Goal: Information Seeking & Learning: Understand process/instructions

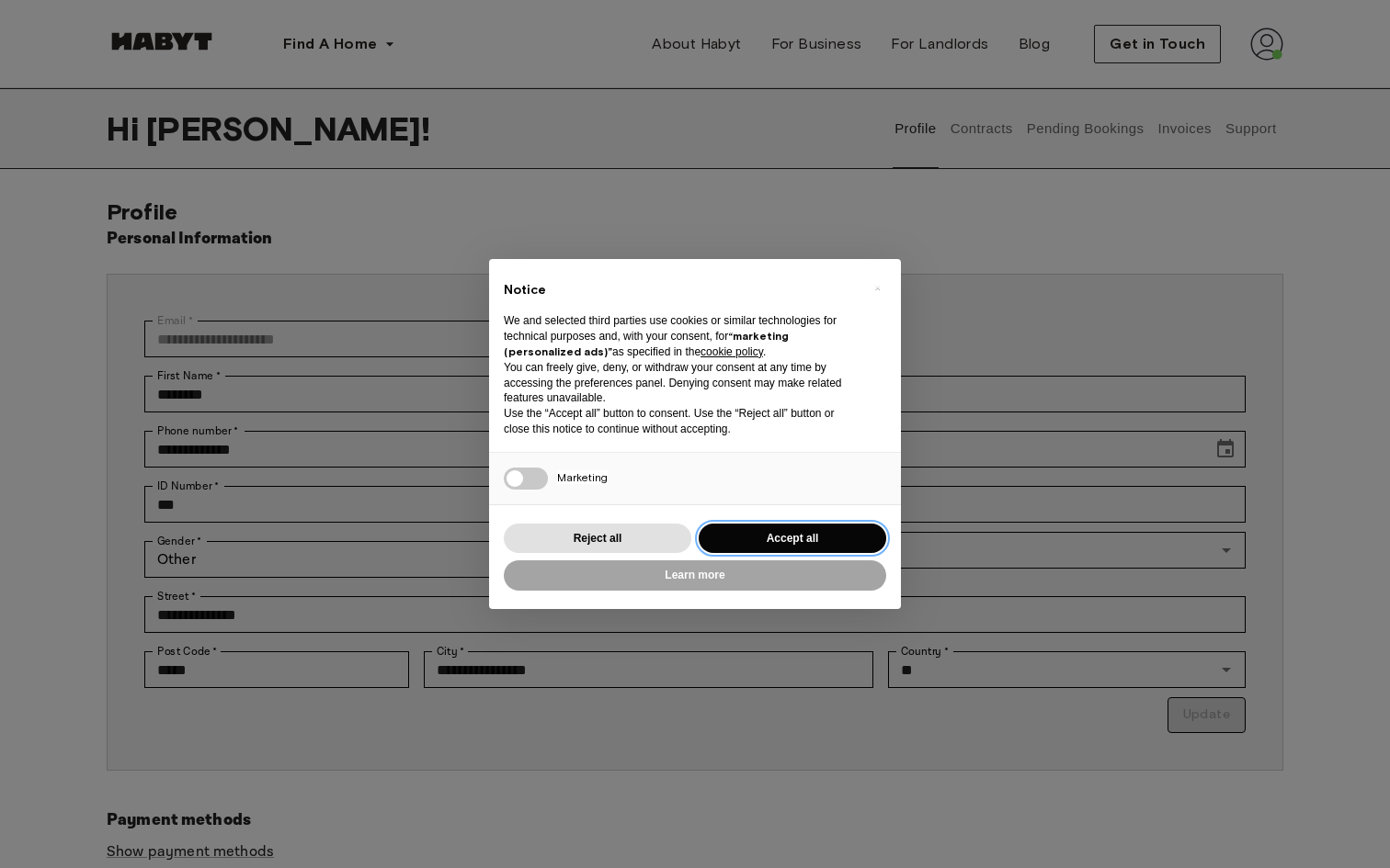
click at [833, 536] on button "Accept all" at bounding box center [792, 538] width 187 height 30
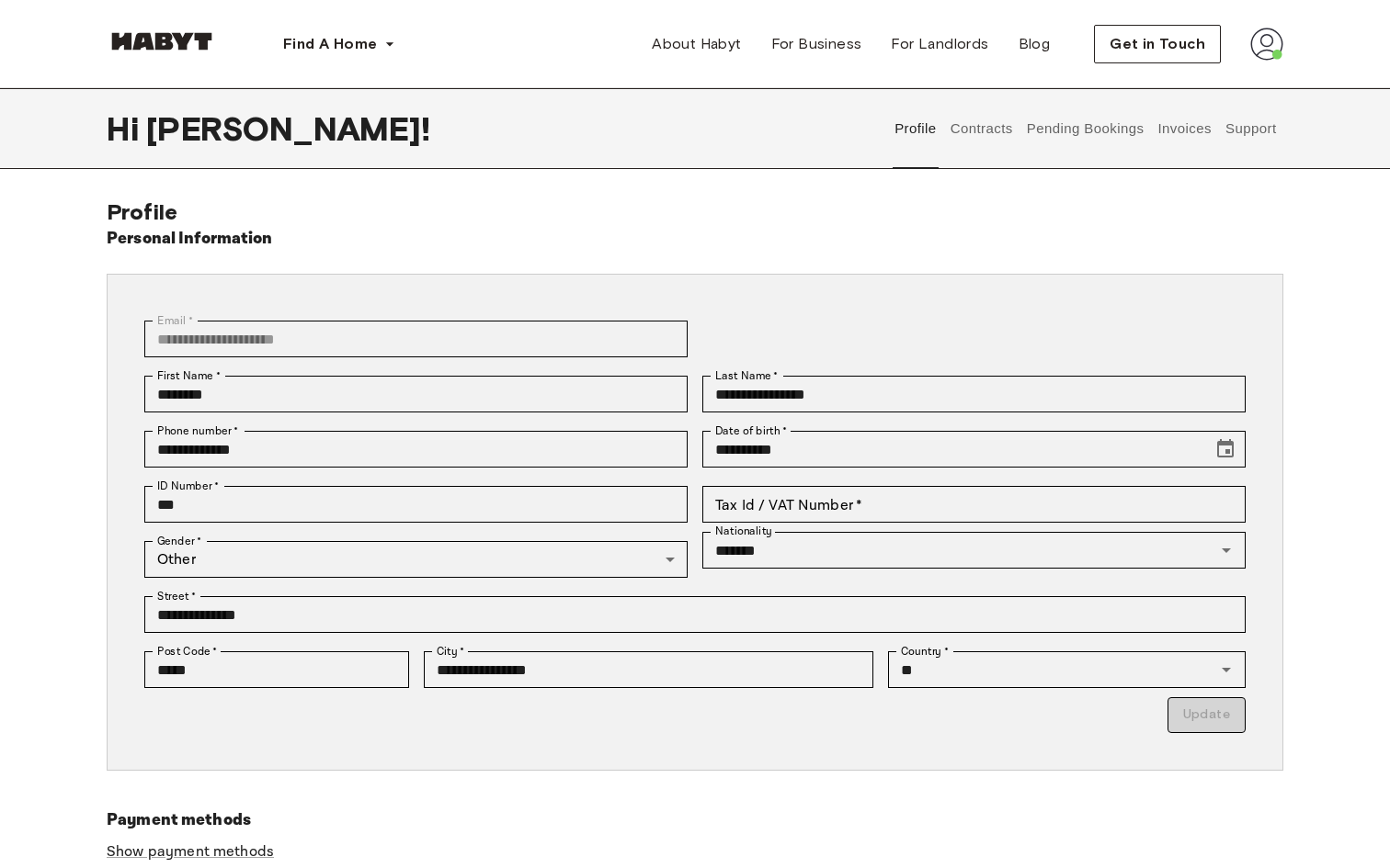
click at [982, 125] on button "Contracts" at bounding box center [980, 128] width 67 height 81
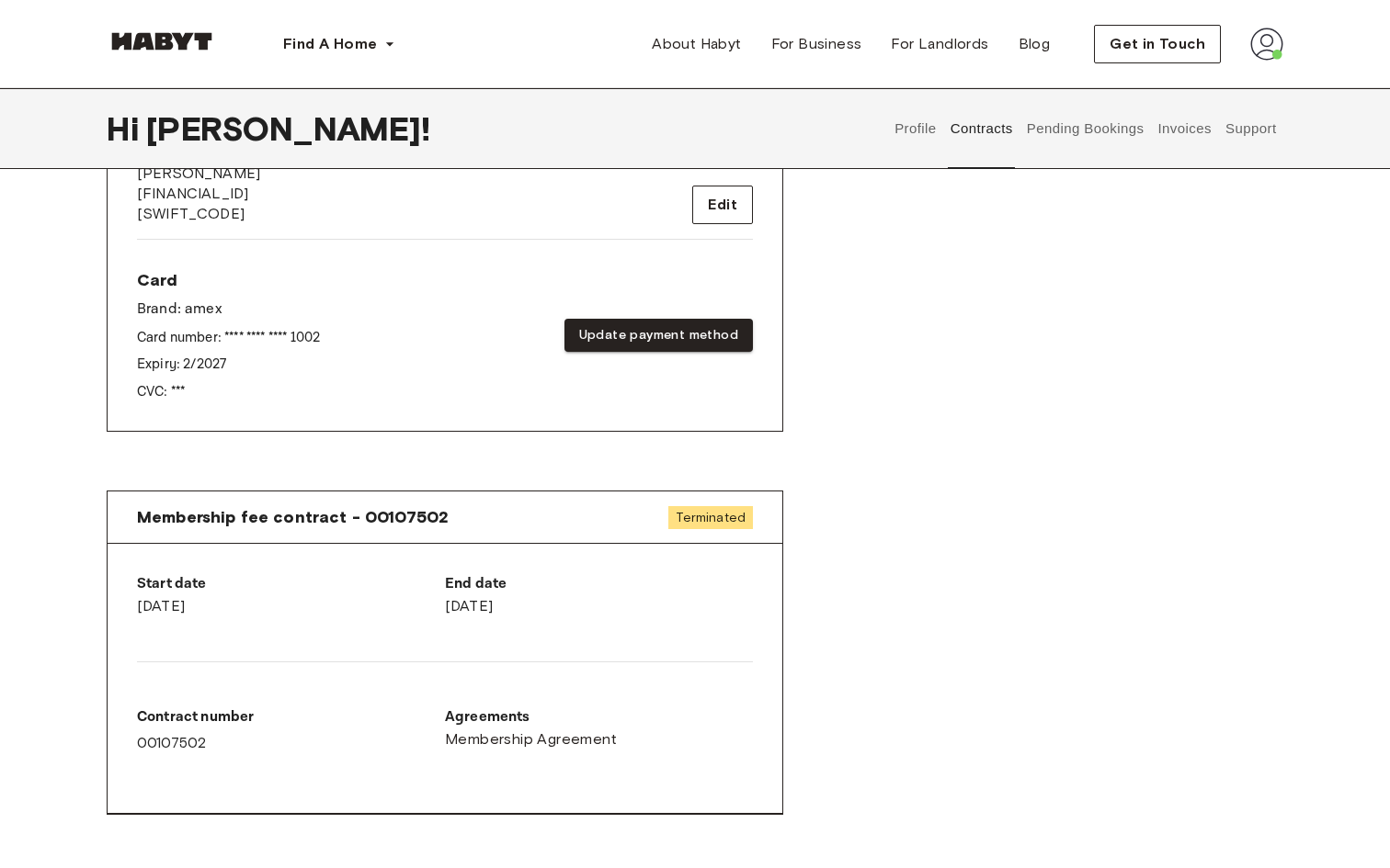
scroll to position [811, 0]
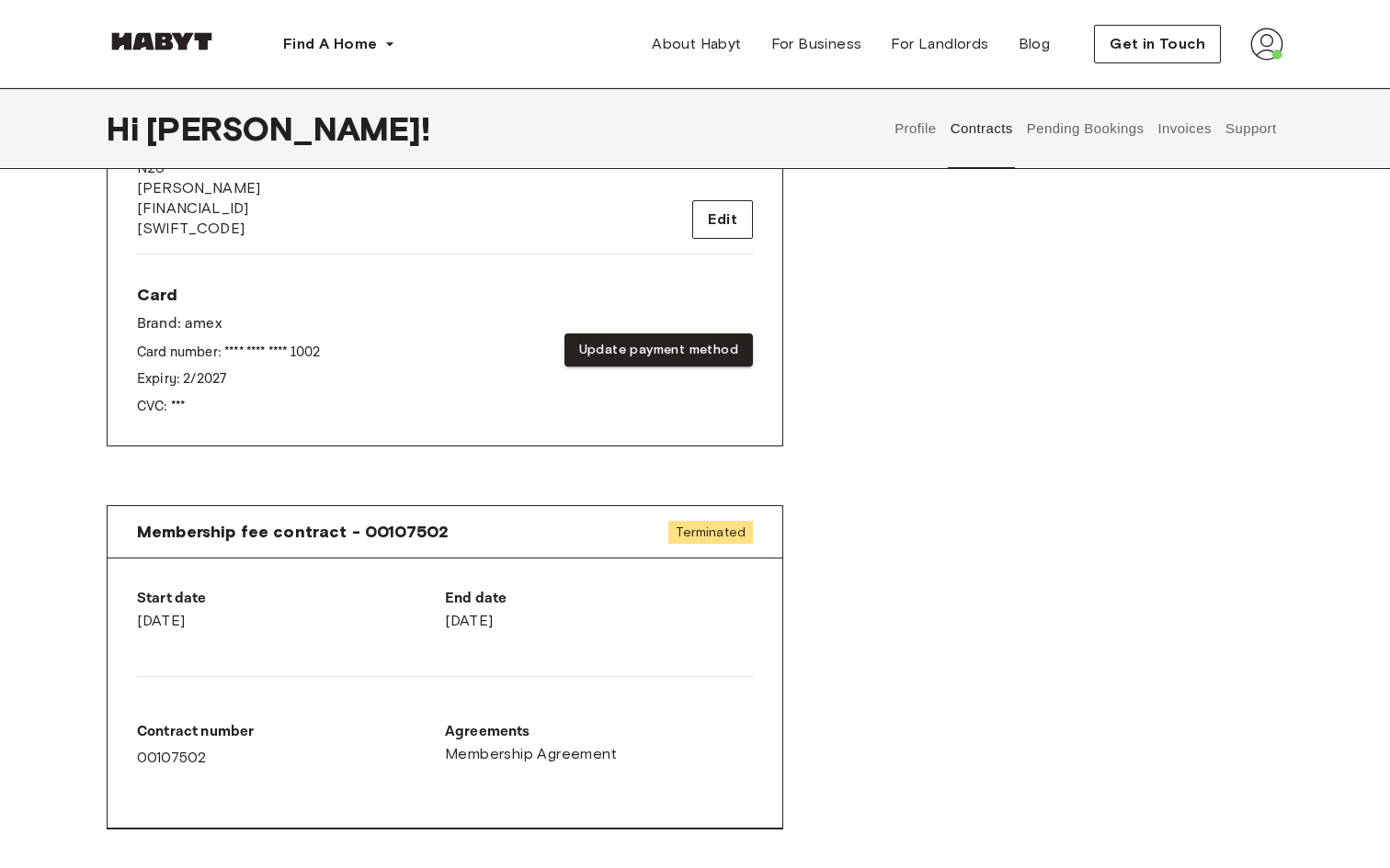
click at [683, 543] on div "Membership fee contract - 00107502 Terminated" at bounding box center [445, 533] width 675 height 53
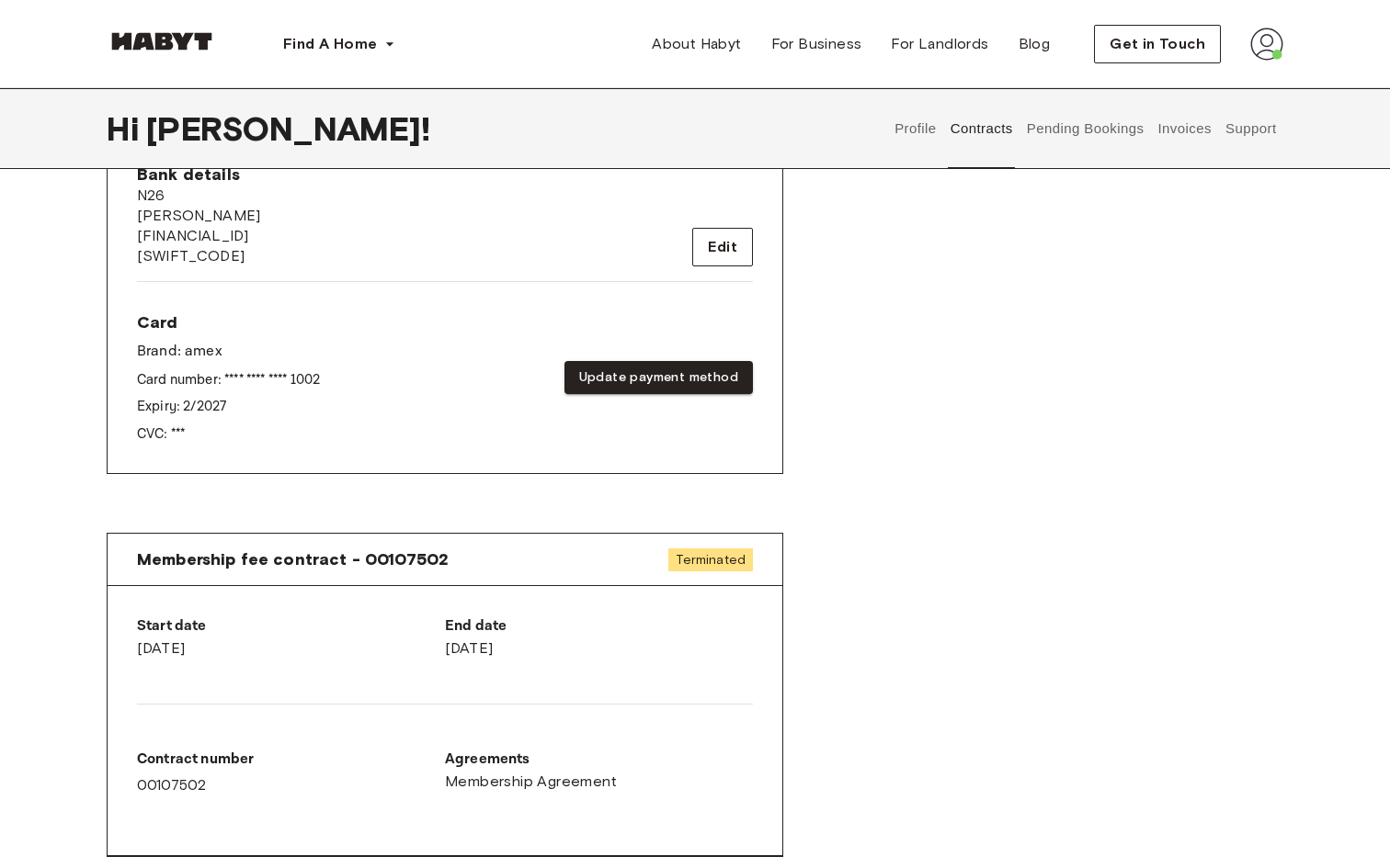
scroll to position [783, 0]
click at [1112, 142] on button "Pending Bookings" at bounding box center [1085, 128] width 122 height 81
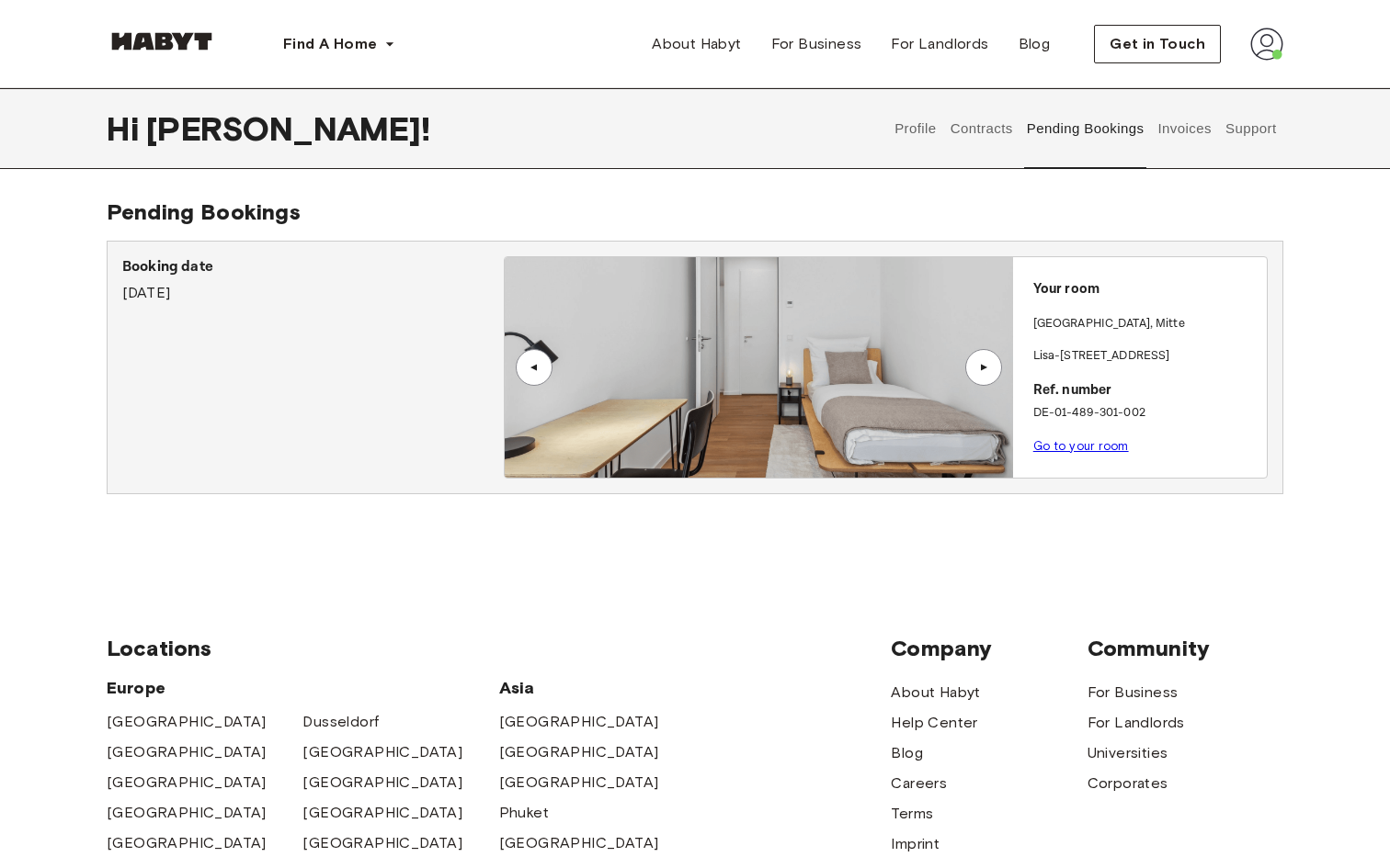
click at [1190, 125] on button "Invoices" at bounding box center [1183, 128] width 58 height 81
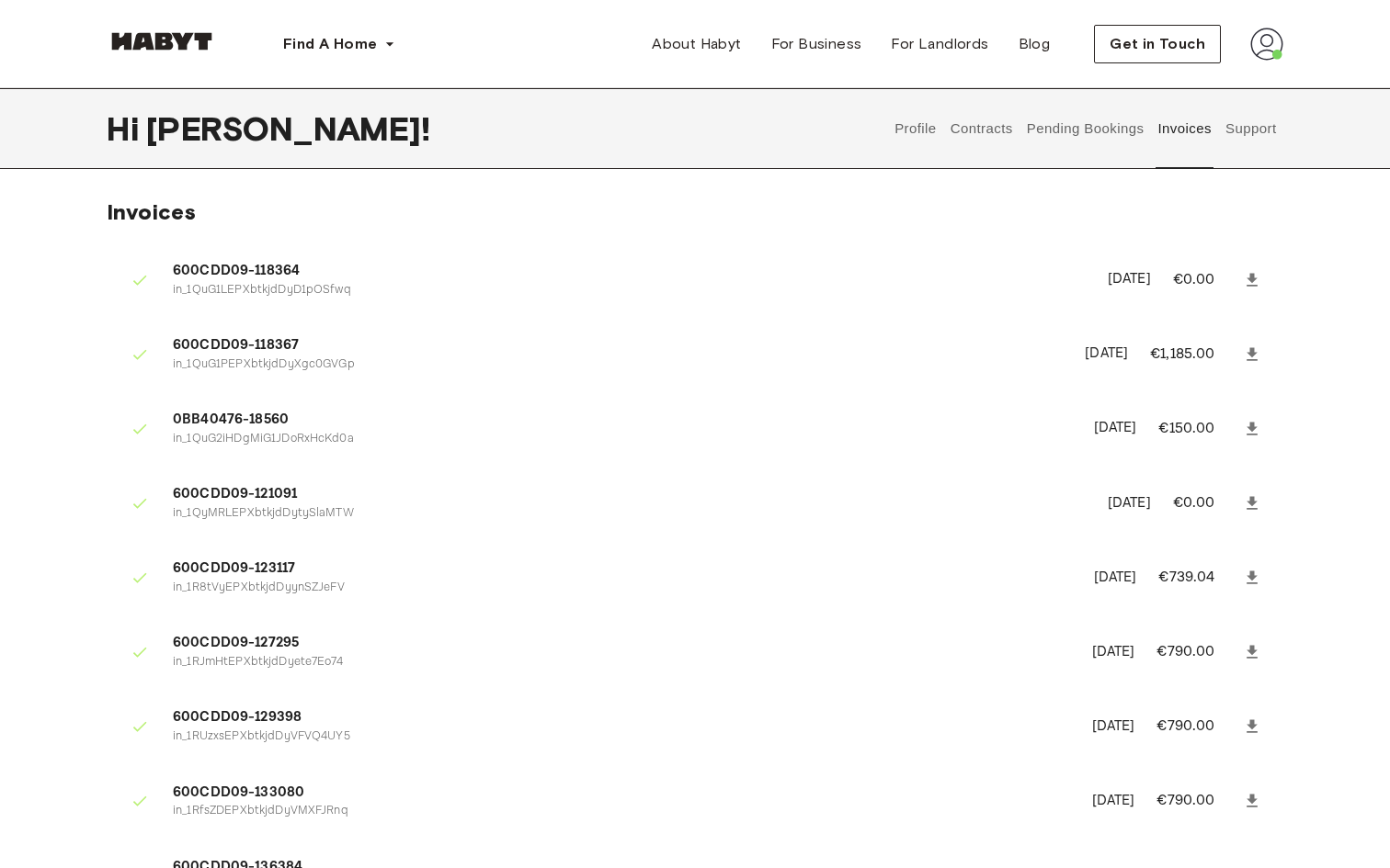
click at [1270, 135] on button "Support" at bounding box center [1250, 128] width 56 height 81
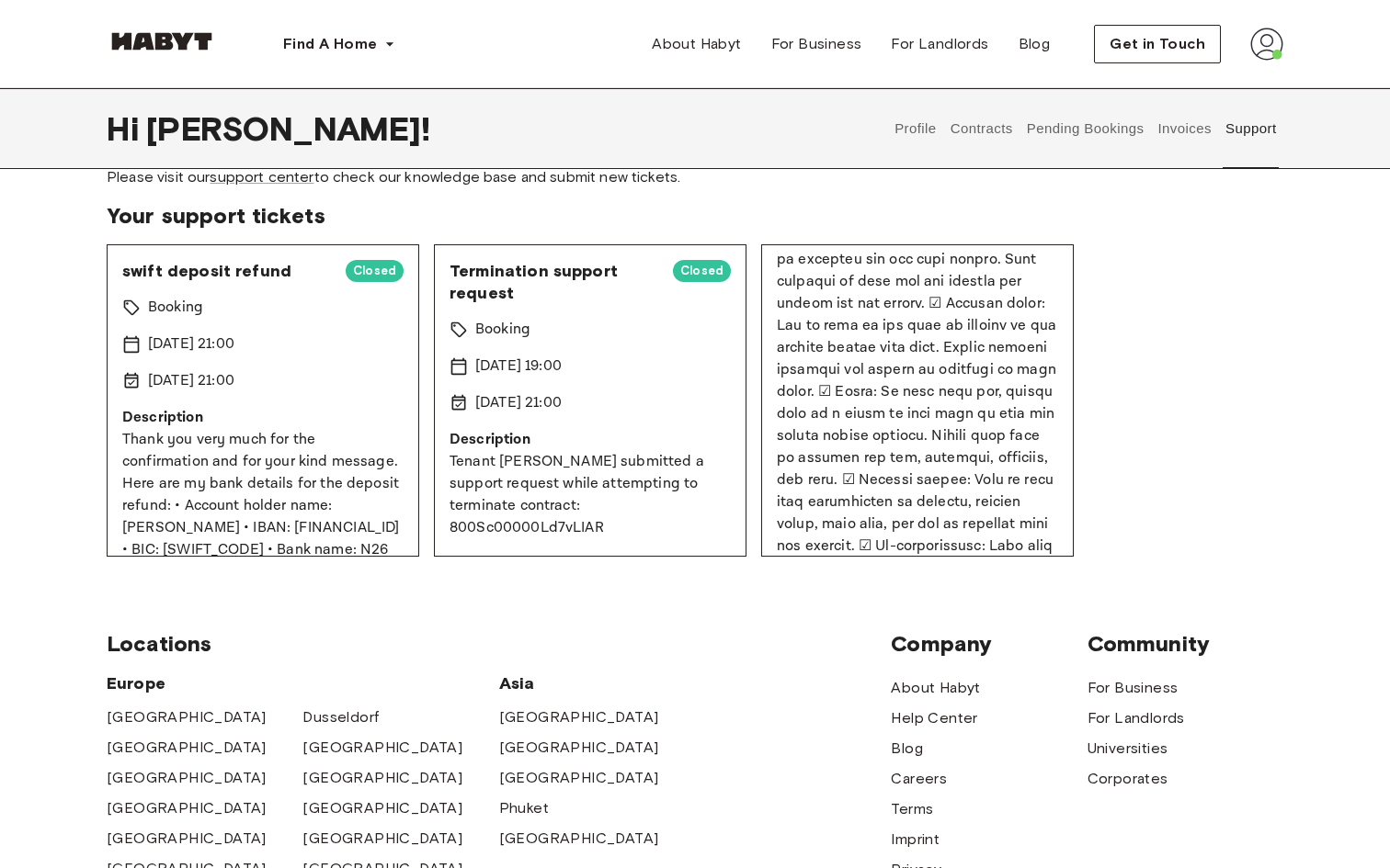
scroll to position [803, 0]
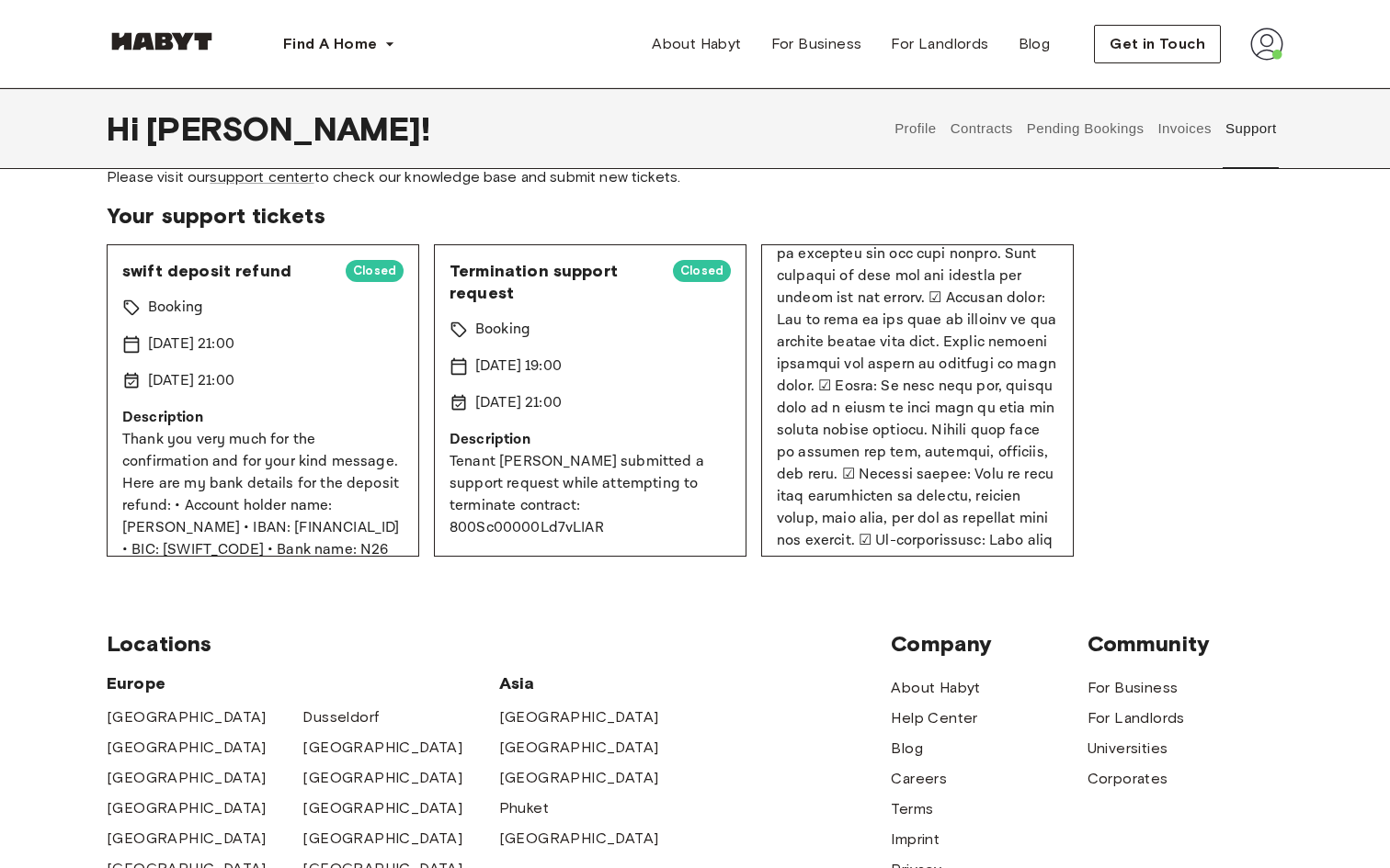
click at [1003, 339] on p at bounding box center [917, 332] width 281 height 1411
click at [947, 341] on p at bounding box center [917, 332] width 281 height 1411
click at [975, 341] on p at bounding box center [917, 332] width 281 height 1411
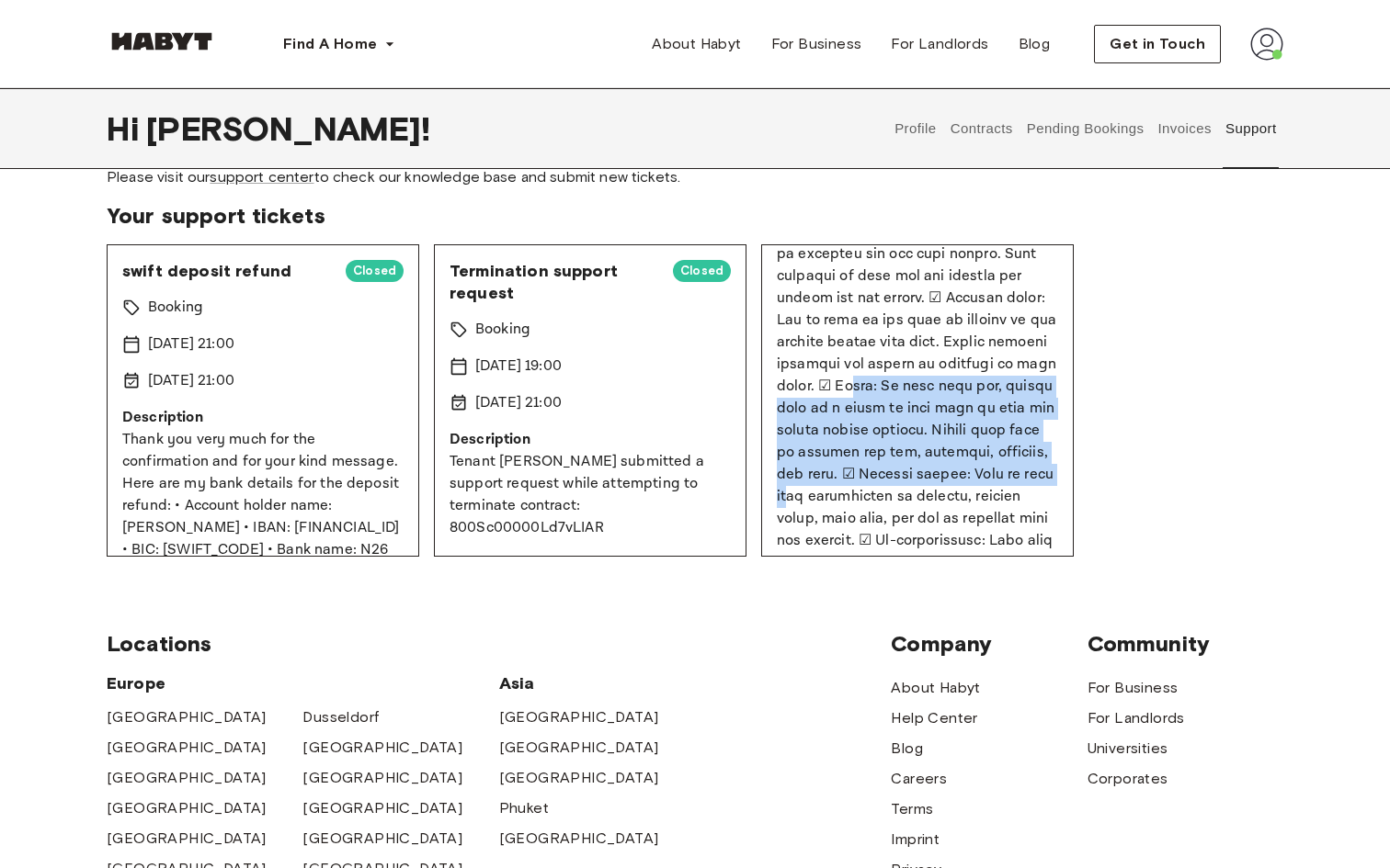
drag, startPoint x: 975, startPoint y: 341, endPoint x: 986, endPoint y: 452, distance: 111.5
click at [986, 452] on p at bounding box center [917, 332] width 281 height 1411
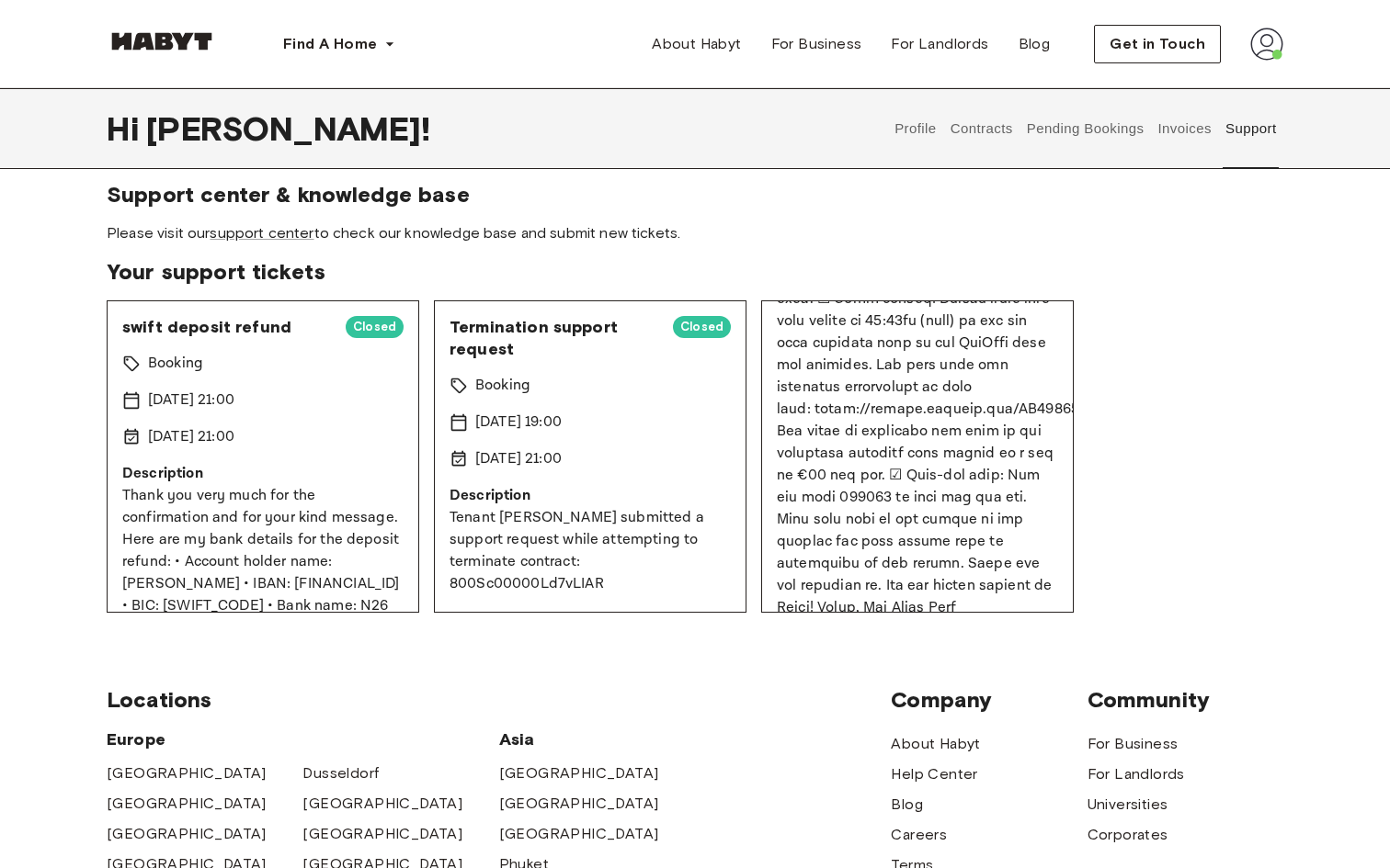
scroll to position [0, 0]
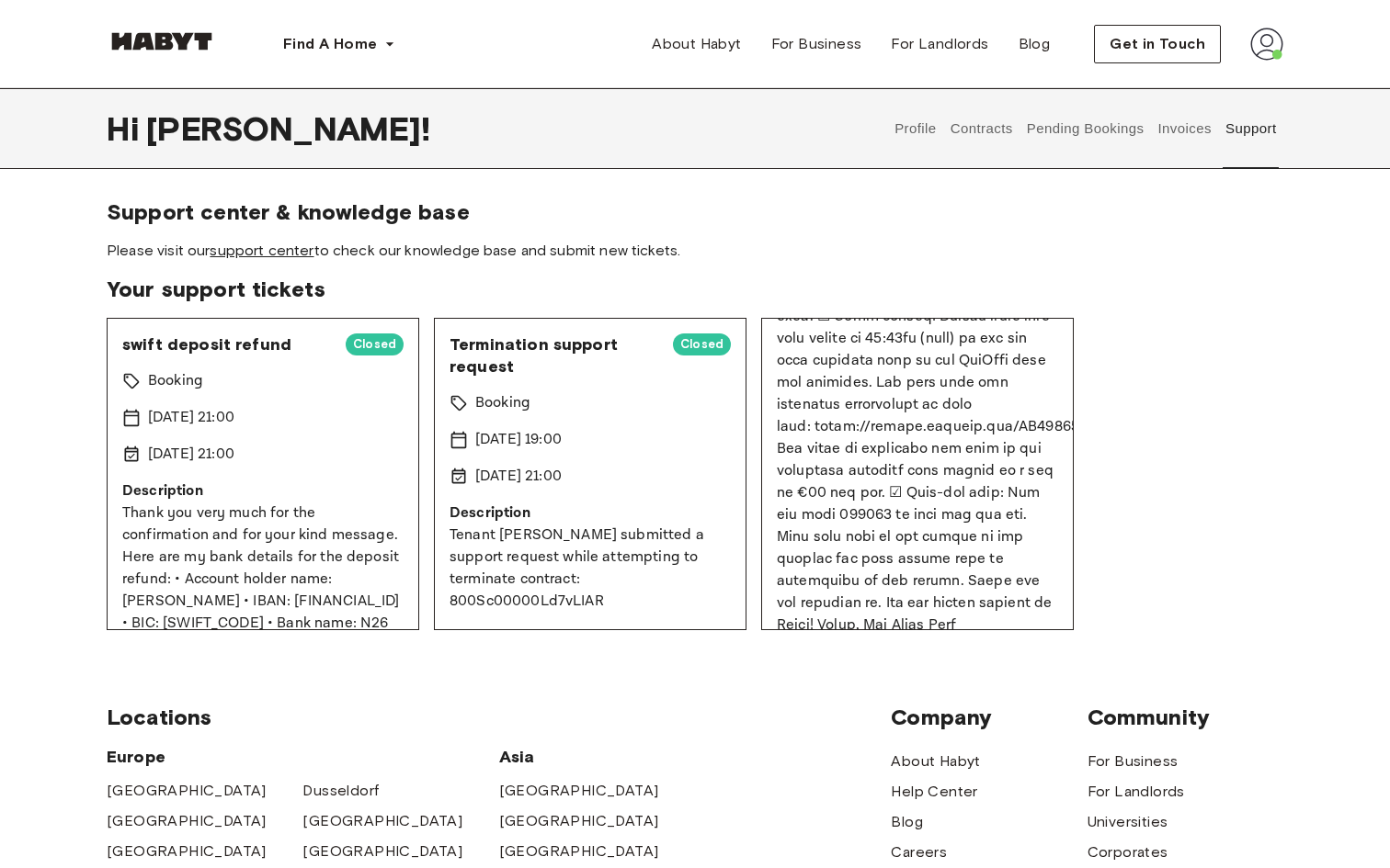
click at [291, 253] on link "support center" at bounding box center [261, 251] width 103 height 18
click at [1089, 136] on button "Pending Bookings" at bounding box center [1085, 128] width 122 height 81
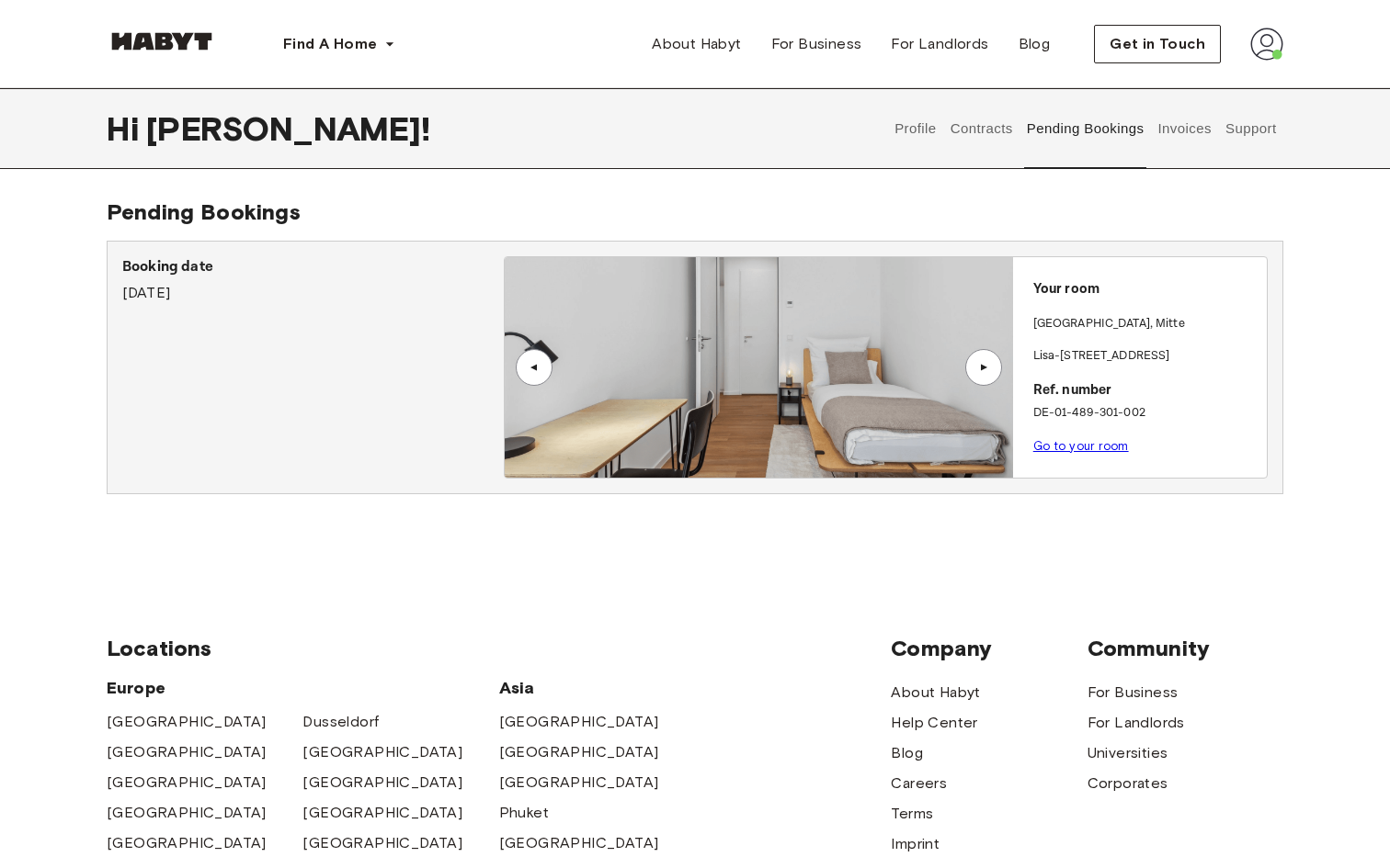
click at [1012, 133] on button "Contracts" at bounding box center [980, 128] width 67 height 81
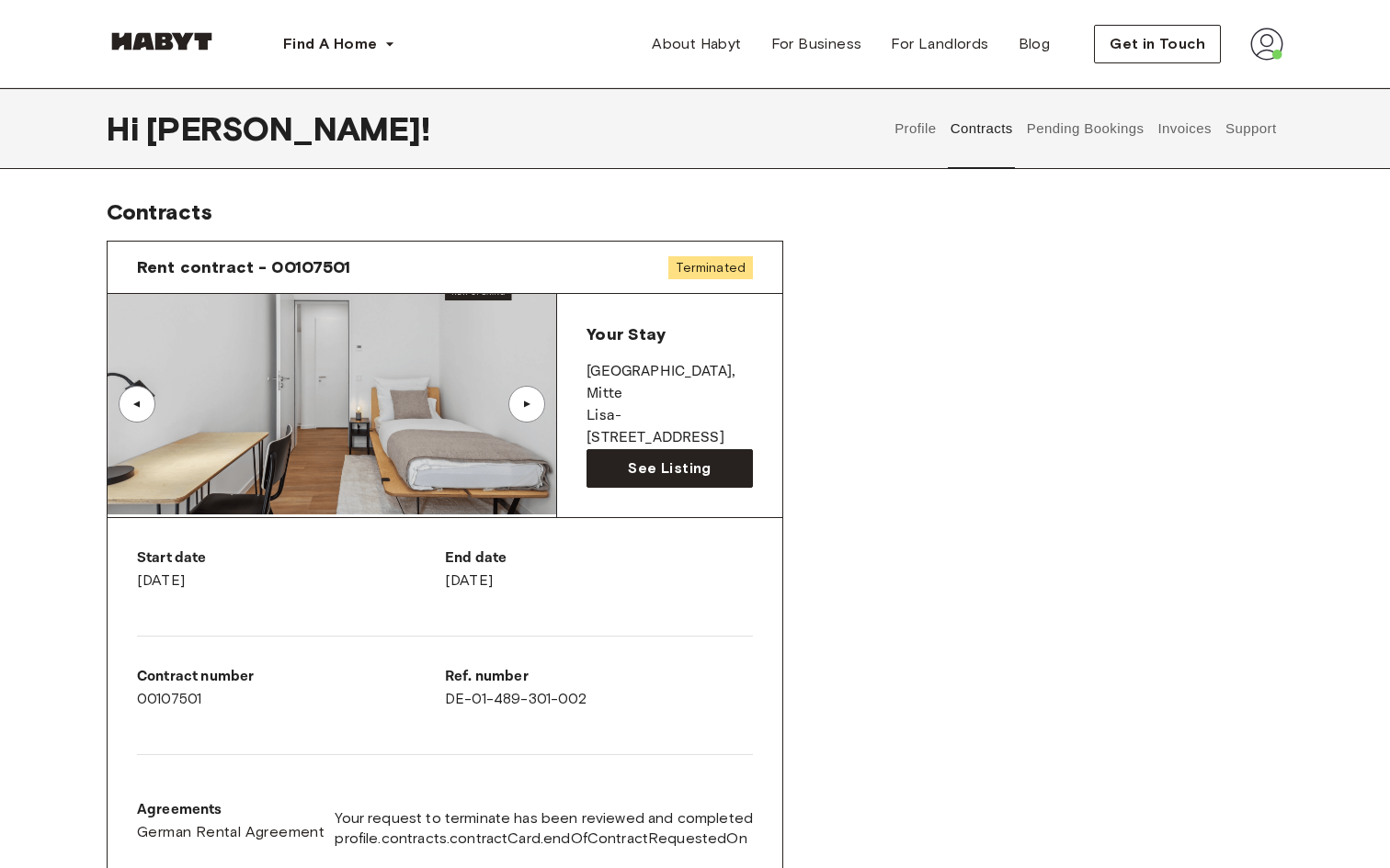
click at [724, 247] on div "Rent contract - 00107501 Terminated" at bounding box center [445, 268] width 675 height 53
click at [723, 251] on div "Rent contract - 00107501 Terminated" at bounding box center [445, 268] width 675 height 53
click at [917, 136] on button "Profile" at bounding box center [916, 128] width 47 height 81
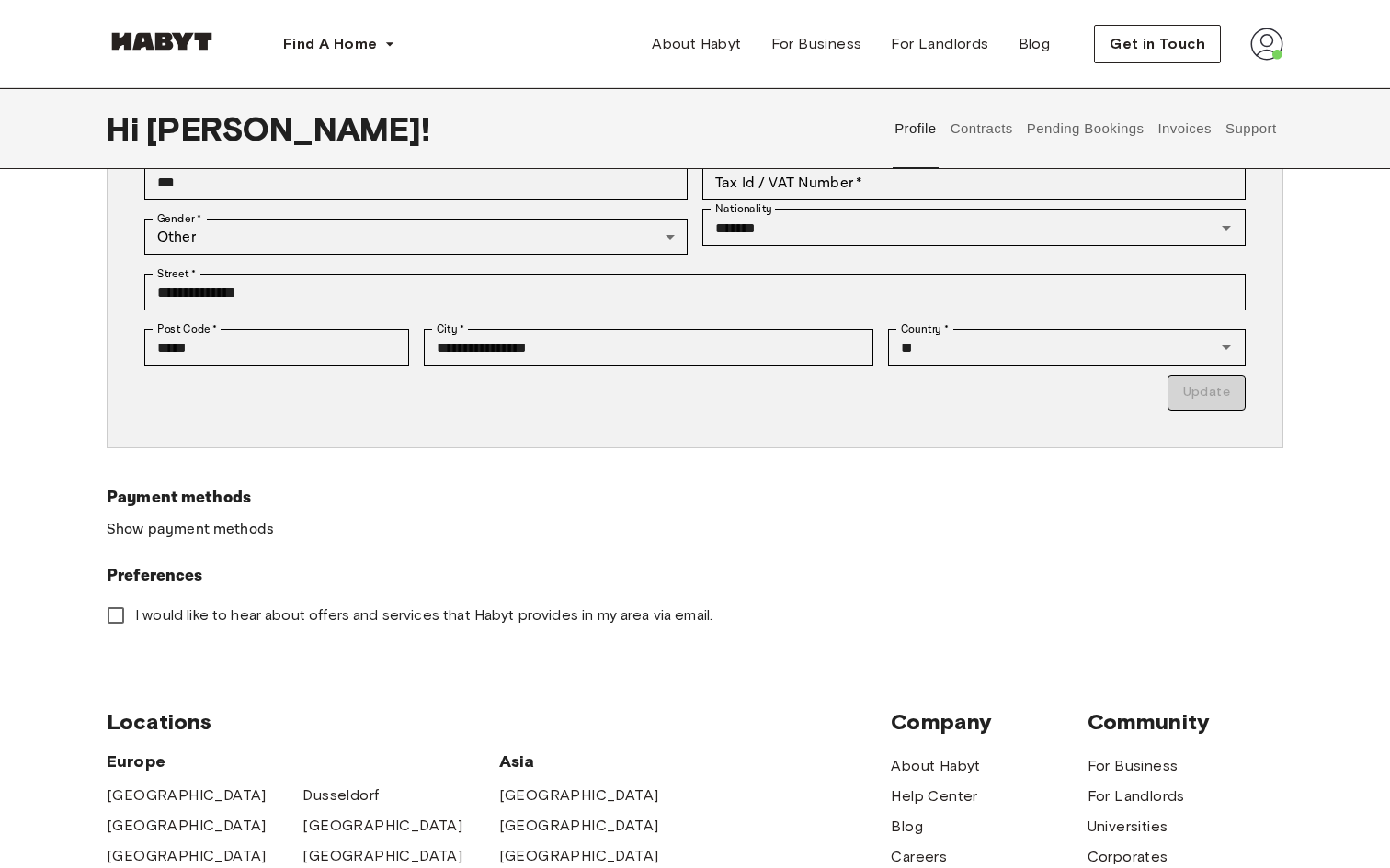
scroll to position [353, 0]
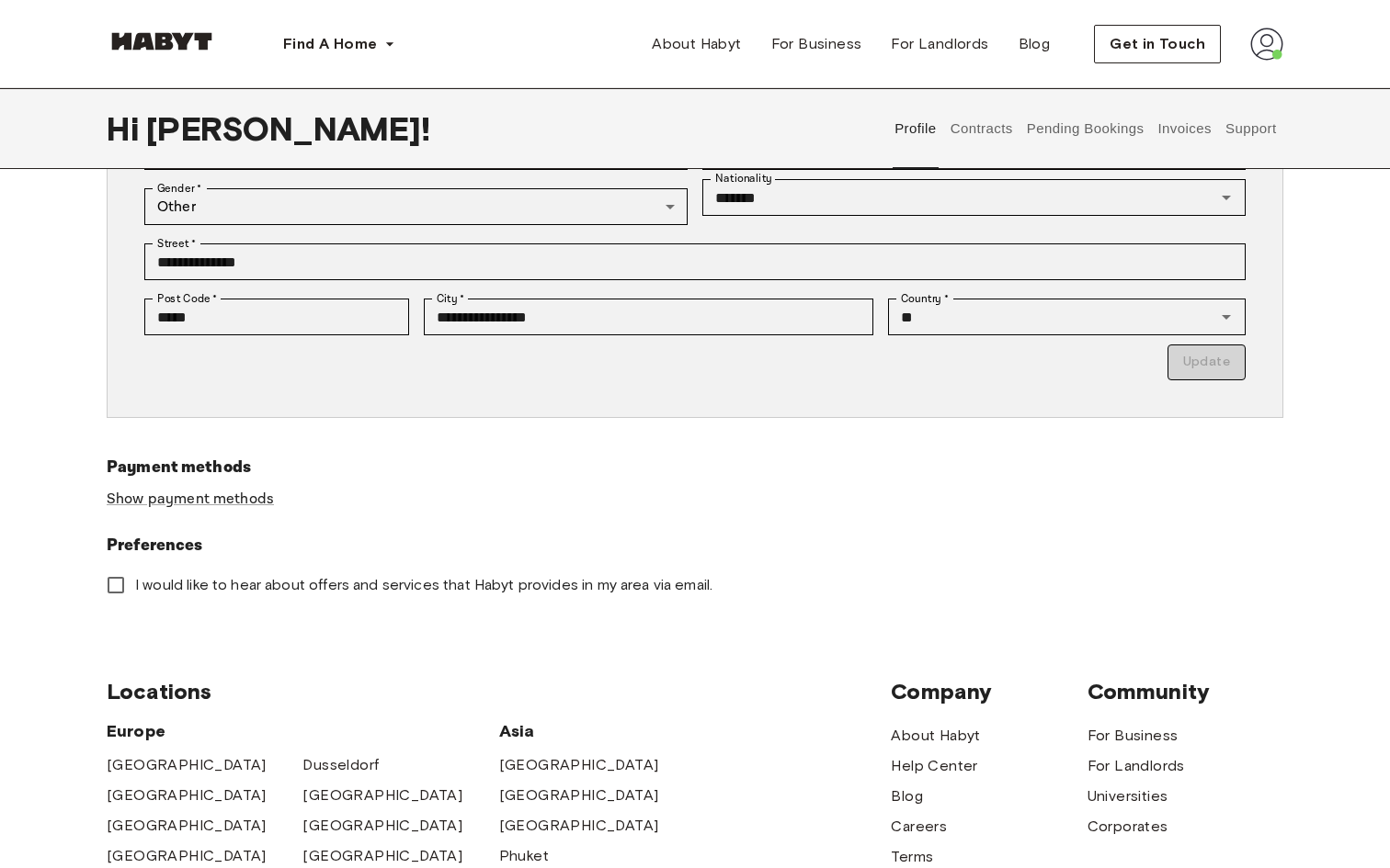
click at [1260, 66] on div "Find A Home Europe Amsterdam Berlin Frankfurt Hamburg Lisbon Madrid Milan Moden…" at bounding box center [695, 44] width 1176 height 88
click at [1265, 55] on img at bounding box center [1266, 44] width 33 height 33
click at [1223, 89] on span "Profile" at bounding box center [1210, 86] width 46 height 22
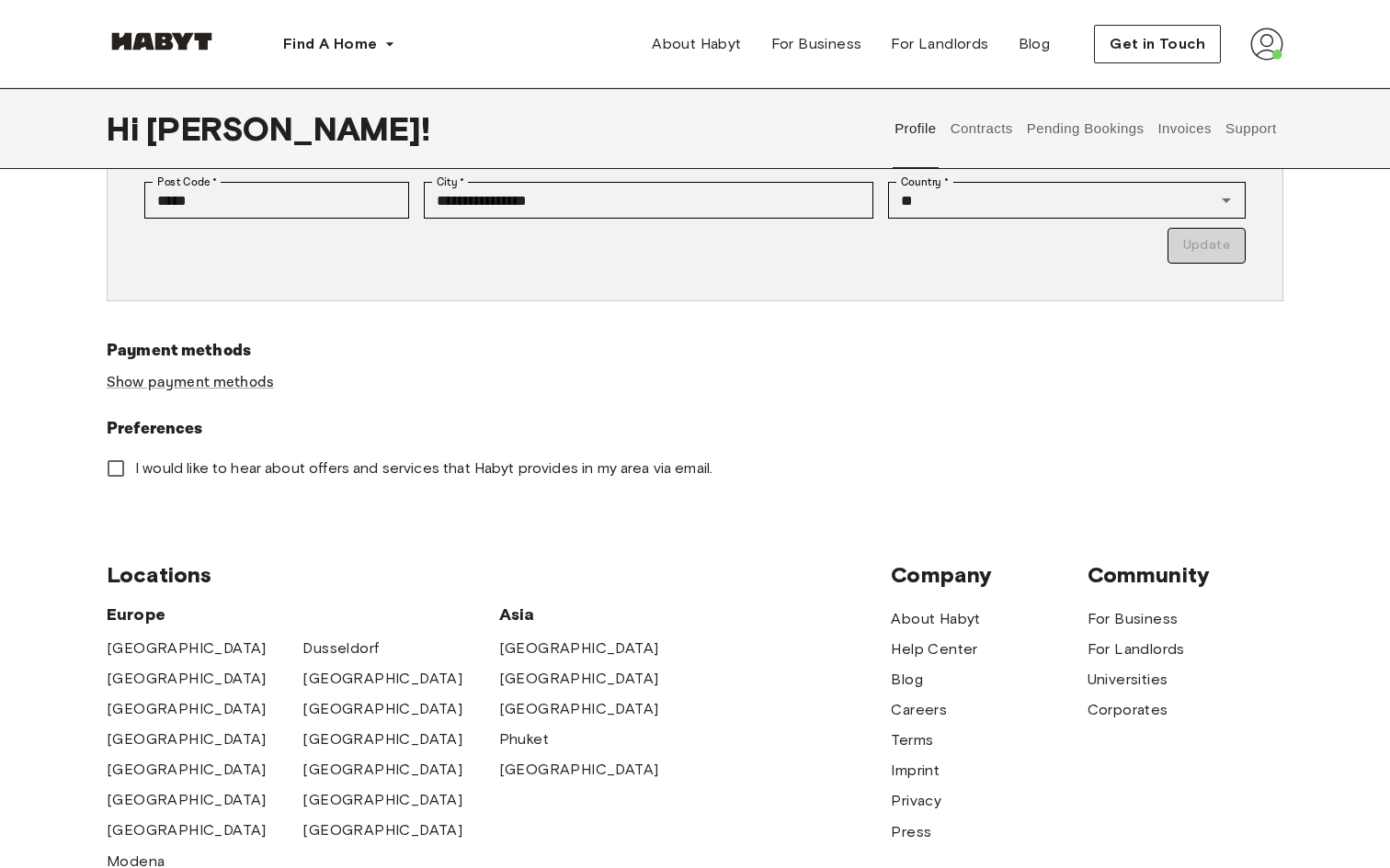
scroll to position [471, 0]
click at [973, 130] on button "Contracts" at bounding box center [980, 128] width 67 height 81
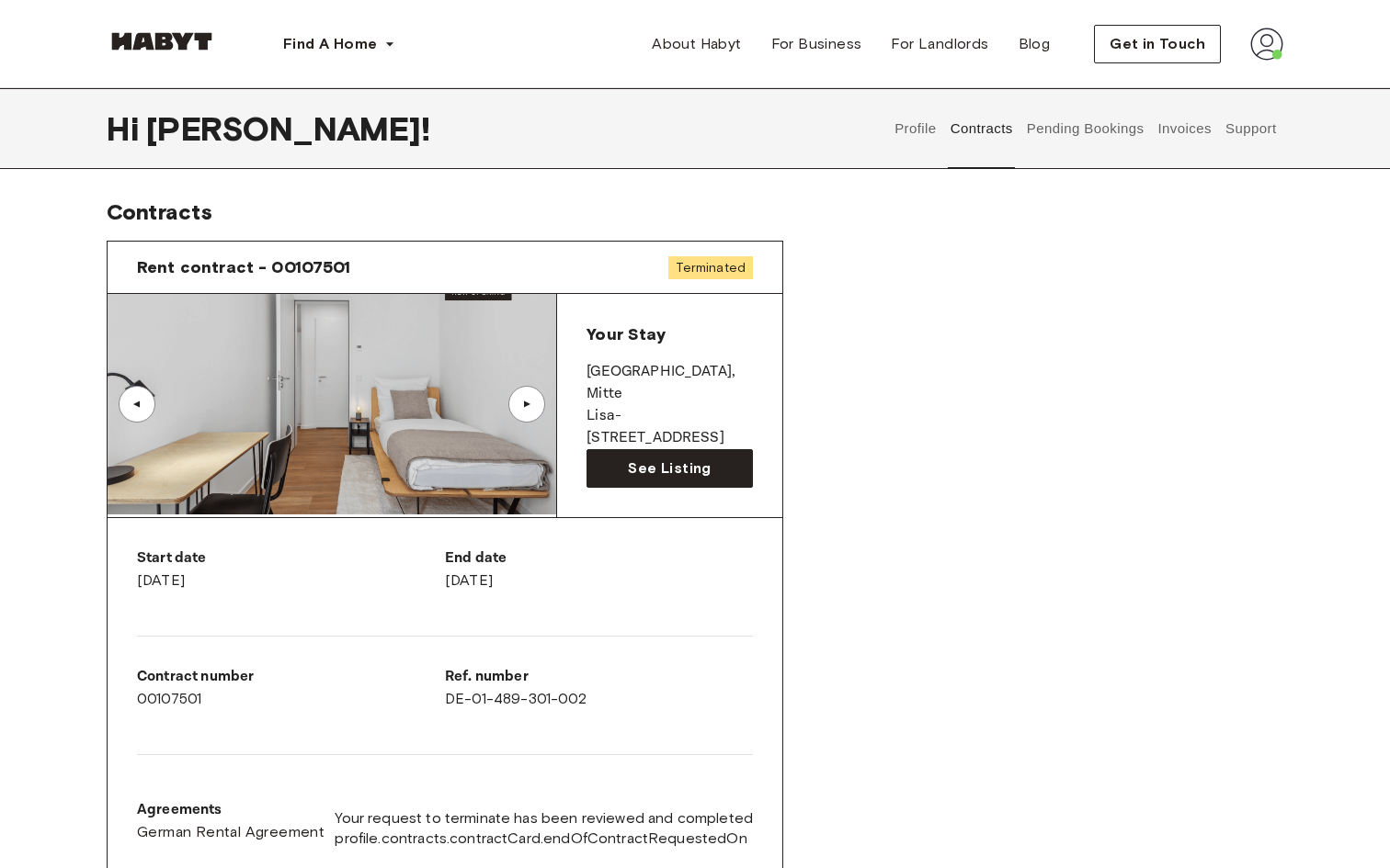
click at [1073, 125] on button "Pending Bookings" at bounding box center [1085, 128] width 122 height 81
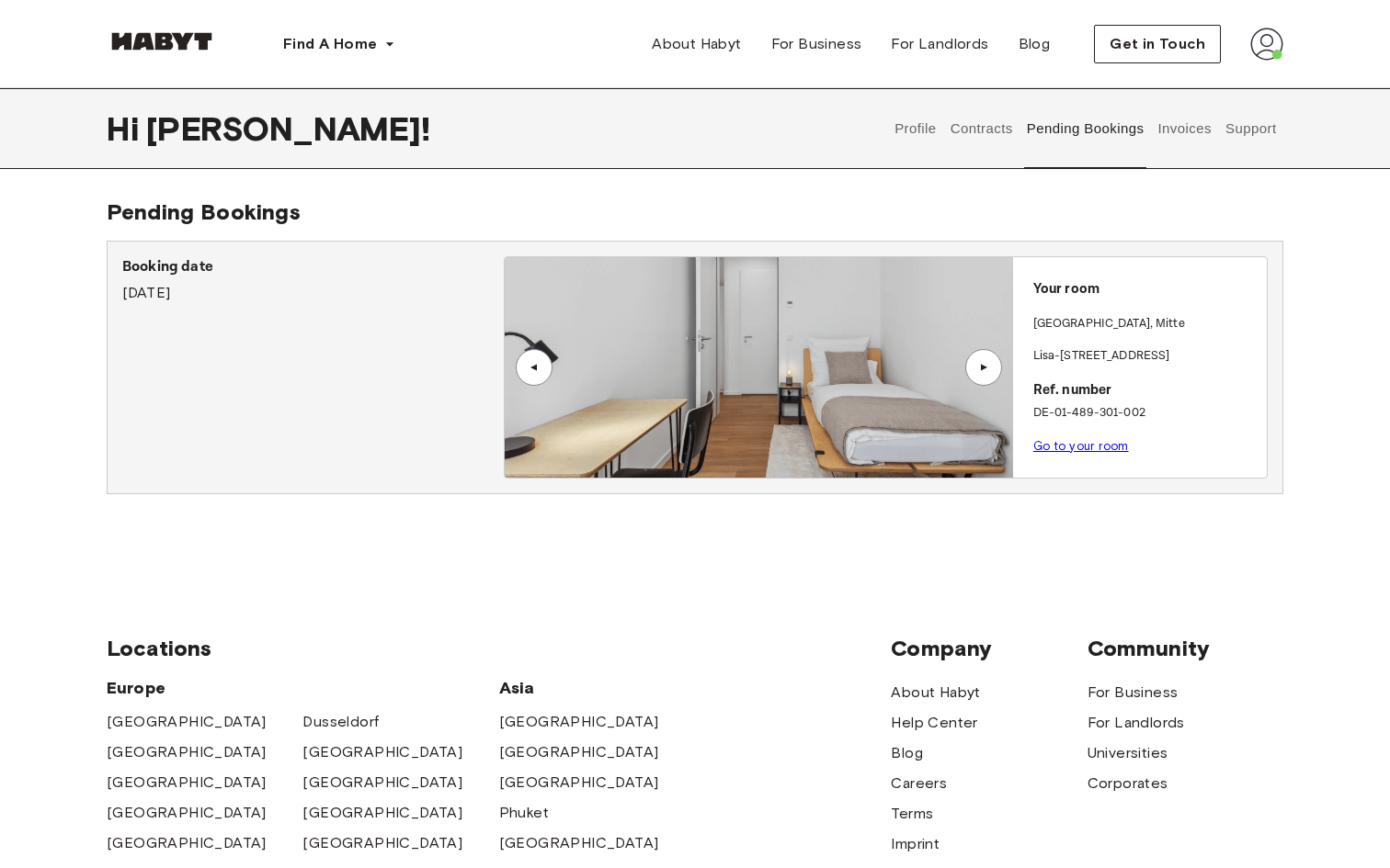
click at [1182, 133] on button "Invoices" at bounding box center [1183, 128] width 58 height 81
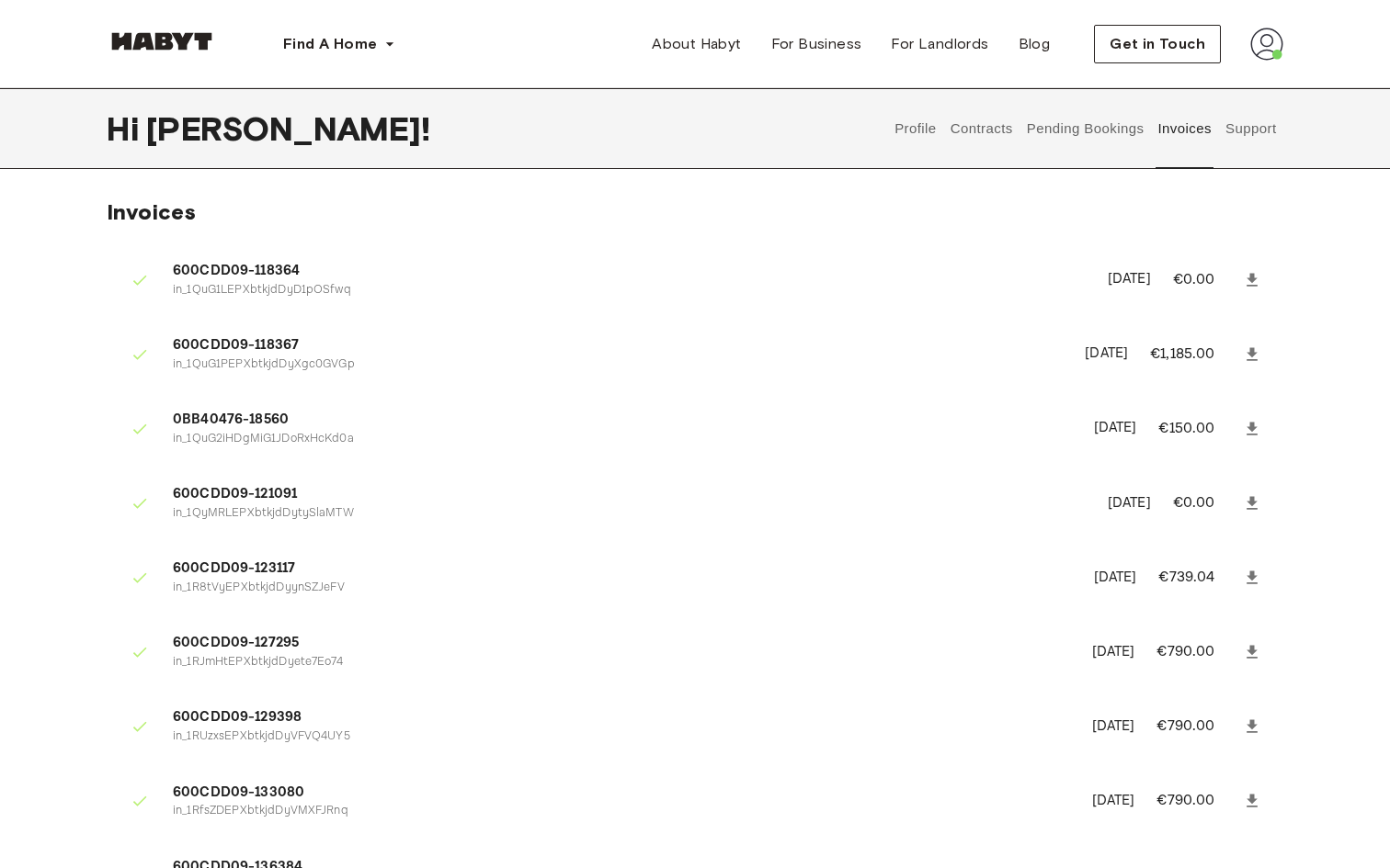
click at [1246, 130] on button "Support" at bounding box center [1250, 128] width 56 height 81
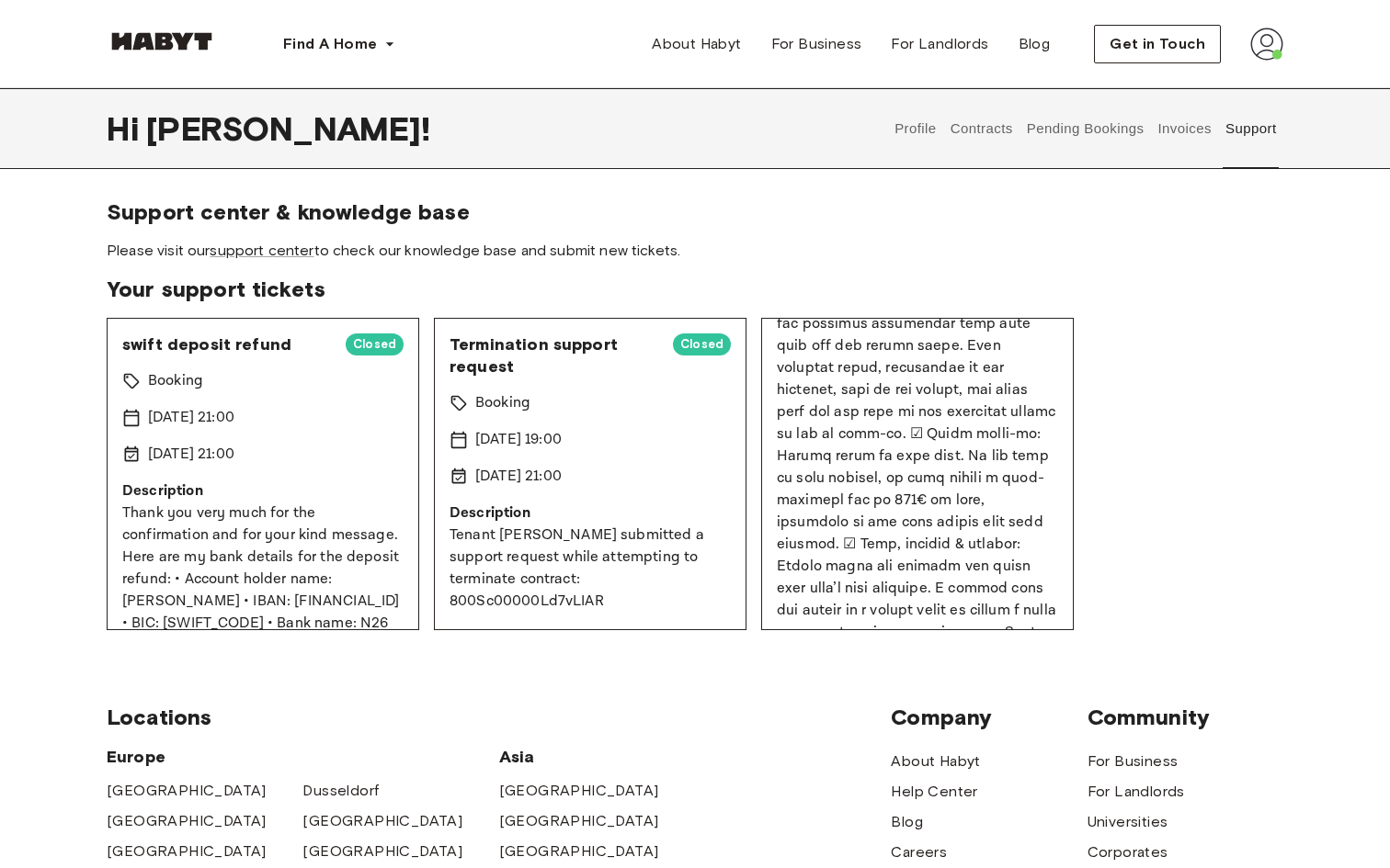
scroll to position [504, 0]
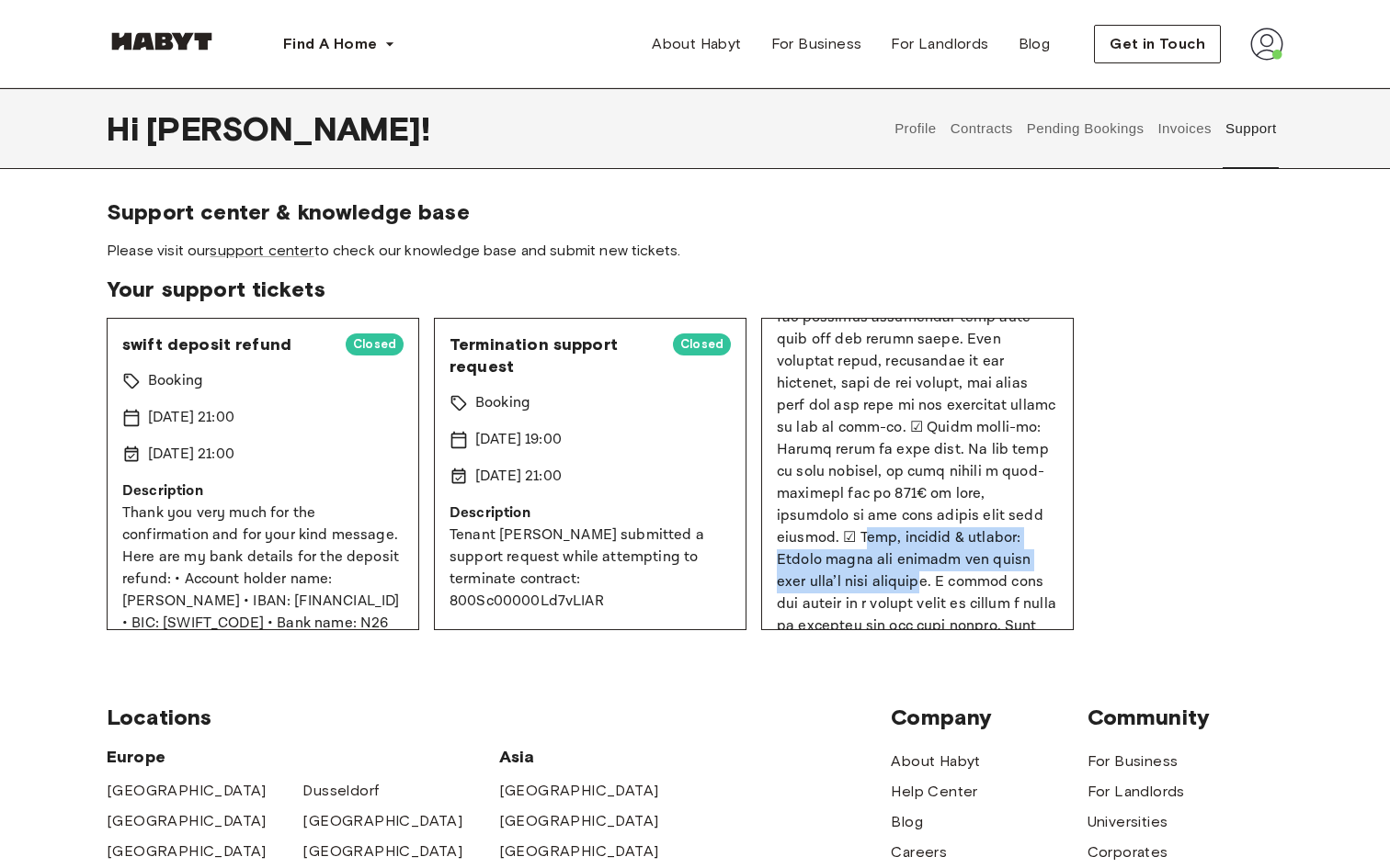
drag, startPoint x: 782, startPoint y: 507, endPoint x: 827, endPoint y: 567, distance: 75.0
click at [826, 567] on p at bounding box center [917, 703] width 281 height 1411
click at [827, 567] on p at bounding box center [917, 703] width 281 height 1411
drag, startPoint x: 836, startPoint y: 560, endPoint x: 771, endPoint y: 514, distance: 79.6
click at [771, 514] on div "Move Out Instructions Closed Booking 17 Jun 2025 18:26 18 Jun 2025 21:00 Descri…" at bounding box center [917, 474] width 312 height 312
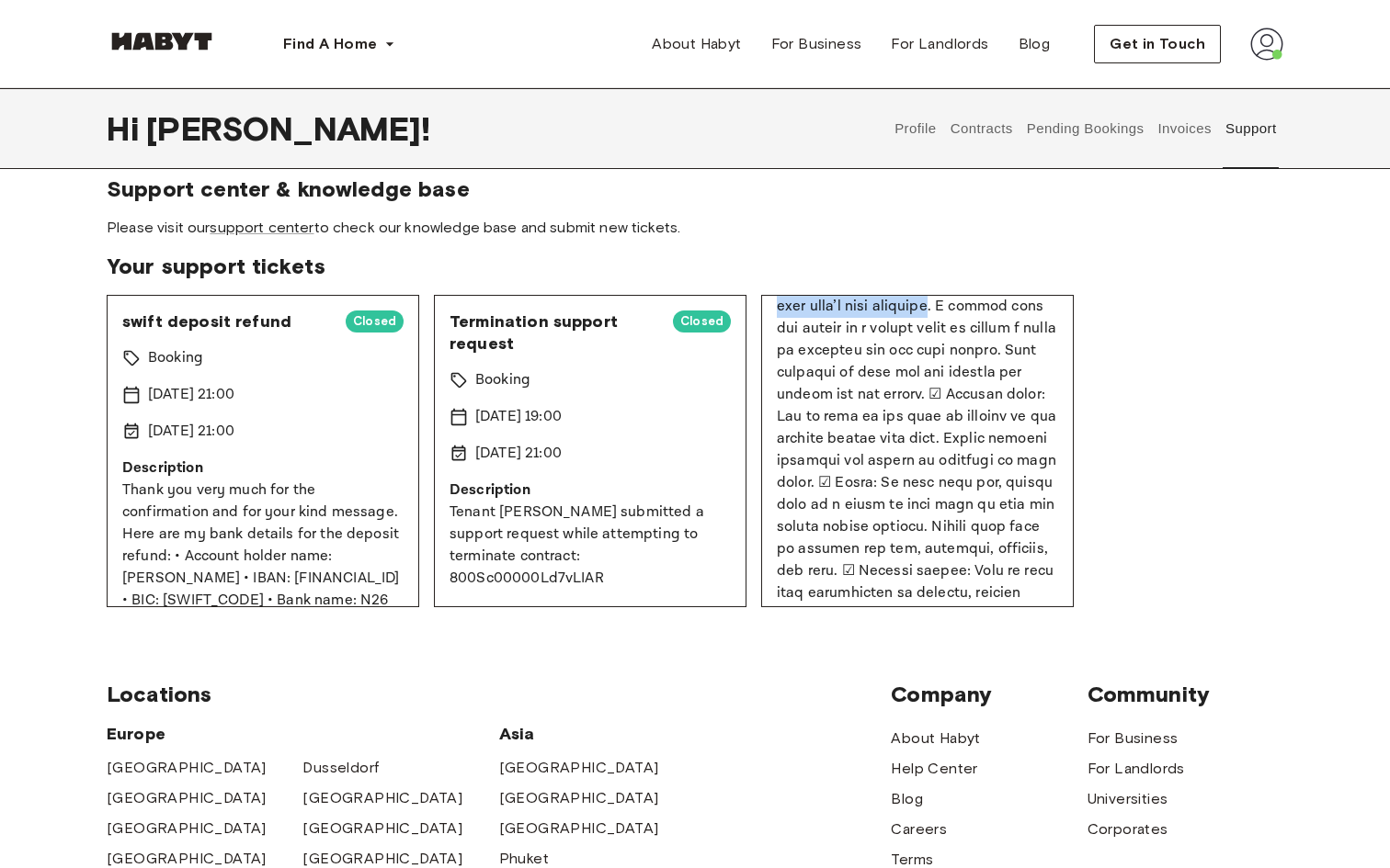
scroll to position [0, 0]
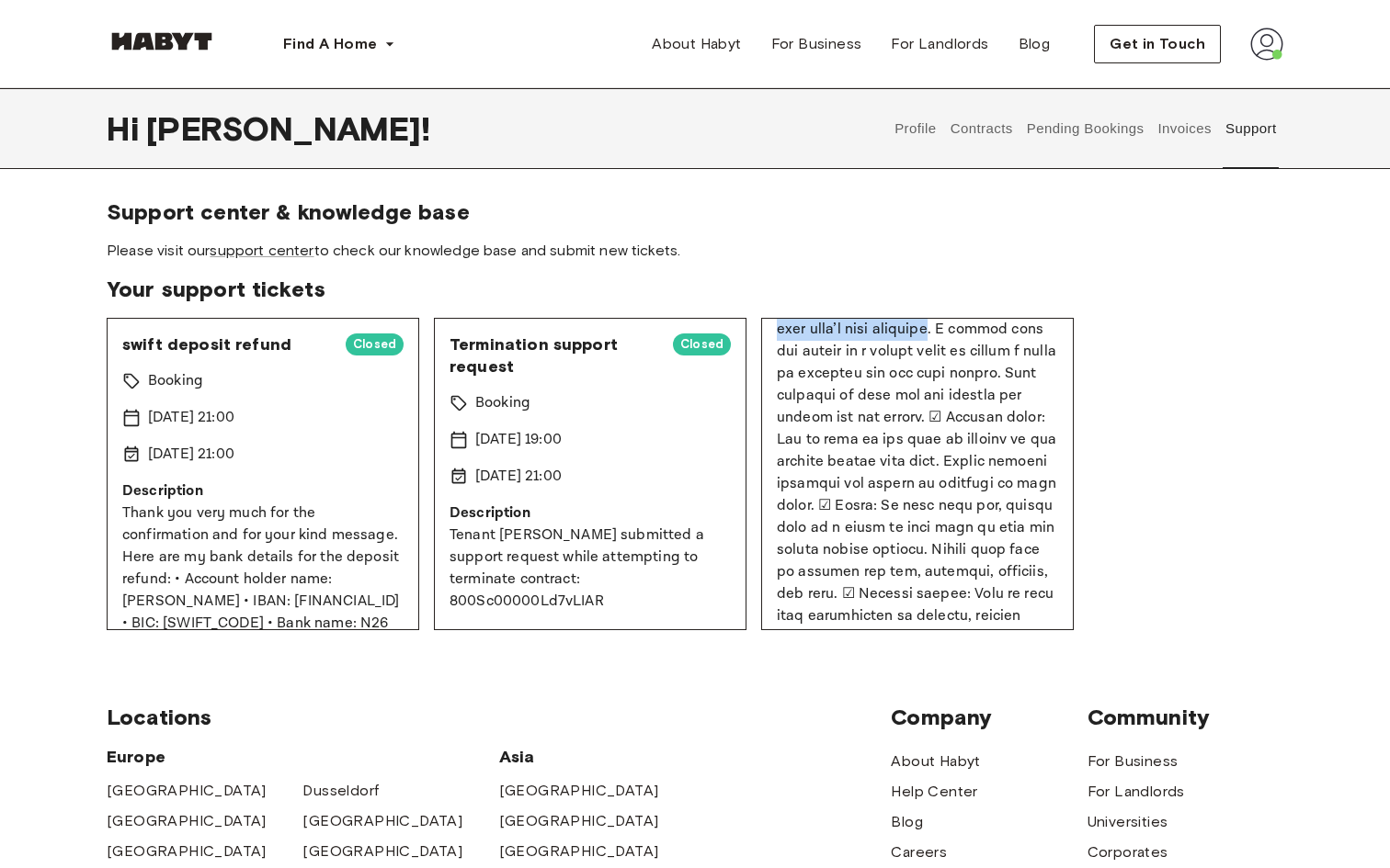
click at [1188, 130] on button "Invoices" at bounding box center [1183, 128] width 58 height 81
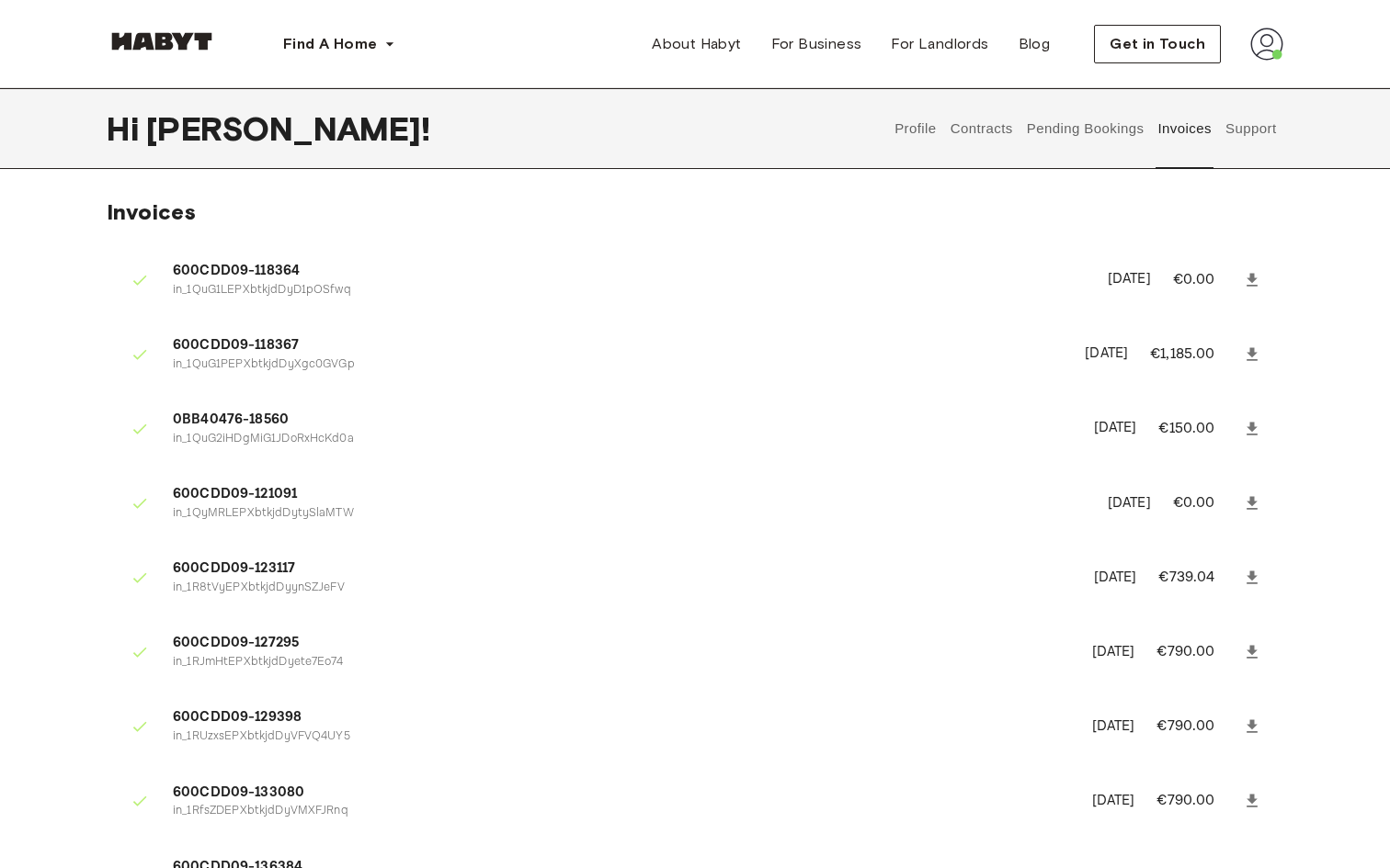
click at [1234, 136] on button "Support" at bounding box center [1250, 128] width 56 height 81
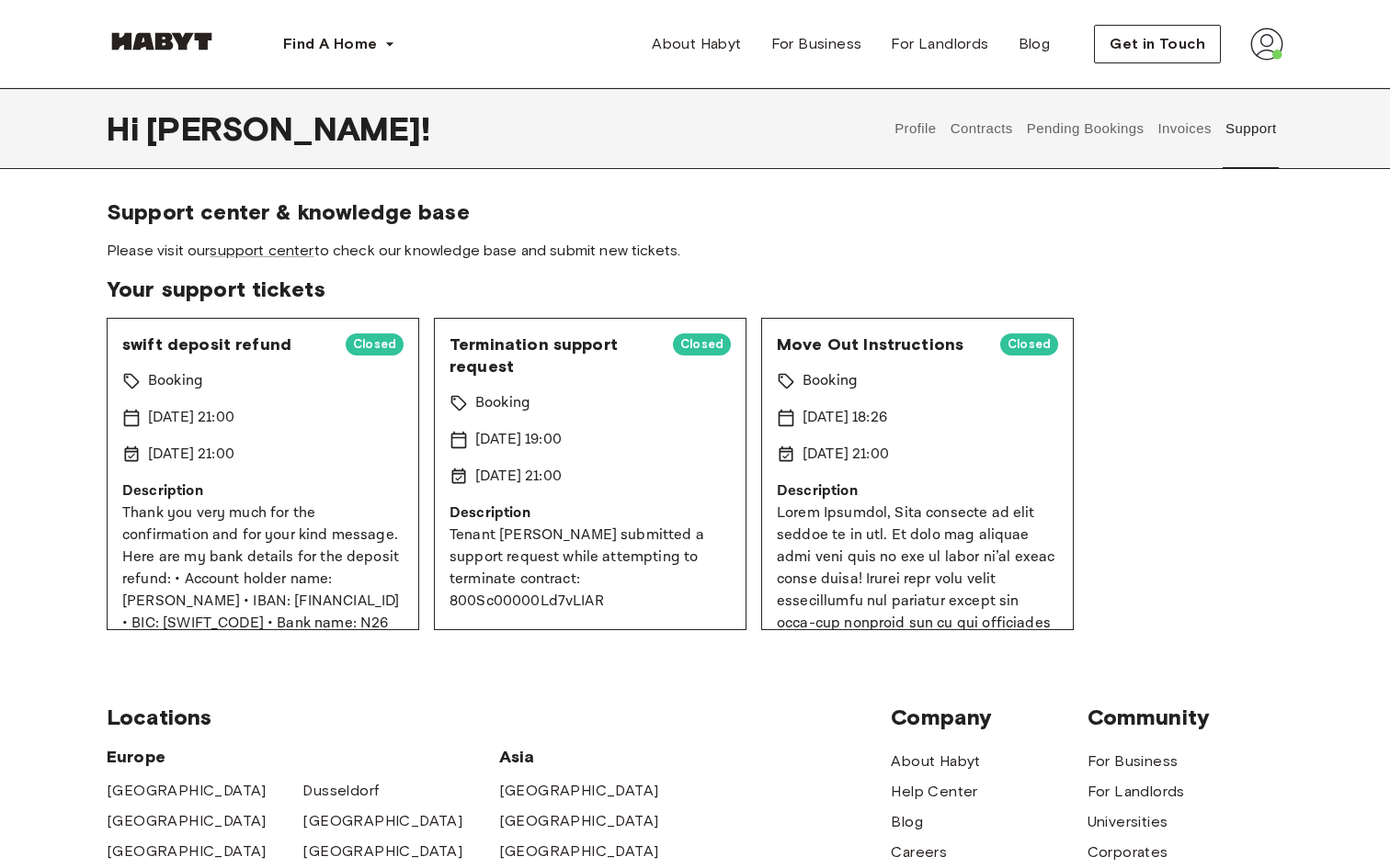
click at [1065, 133] on button "Pending Bookings" at bounding box center [1085, 128] width 122 height 81
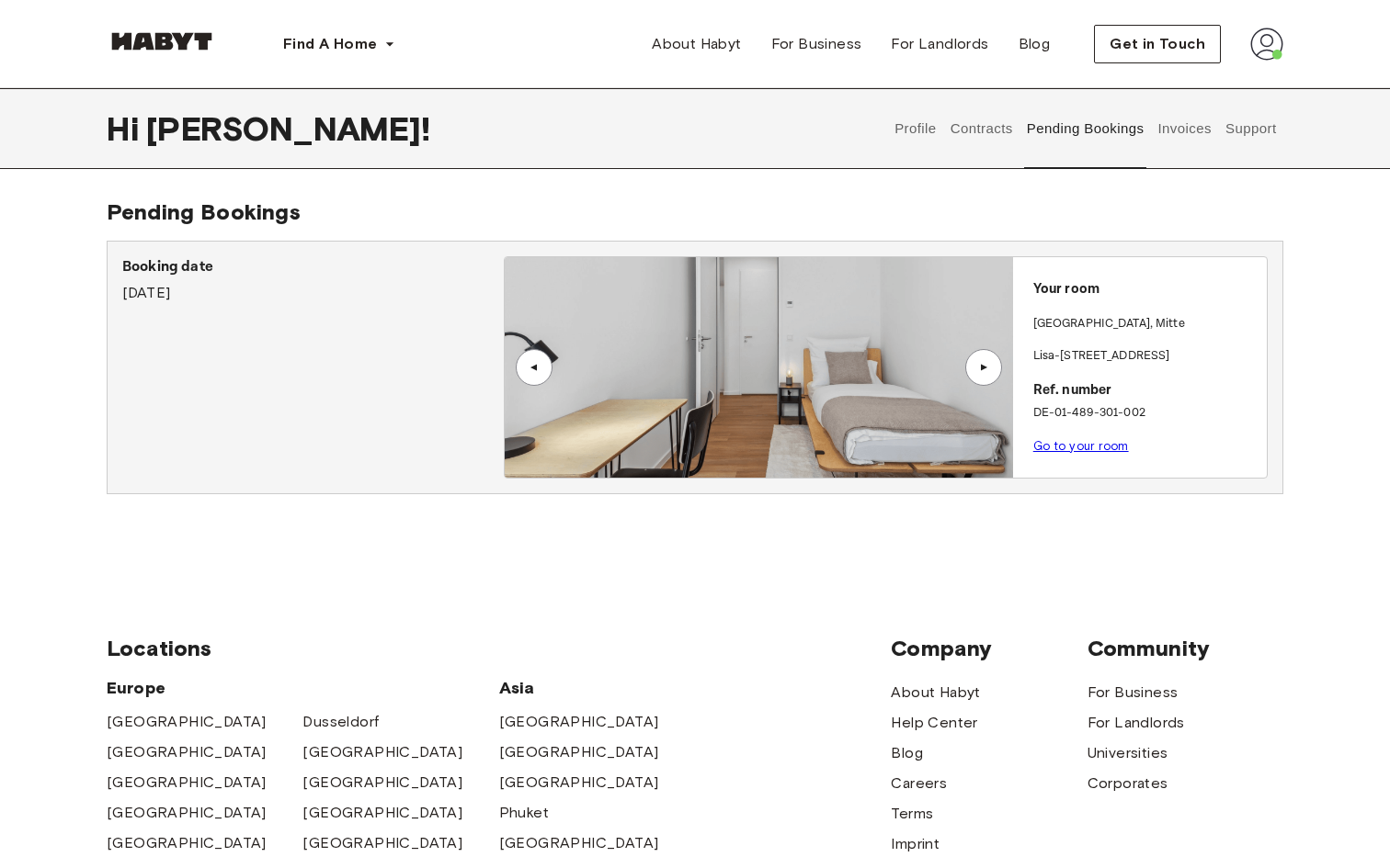
click at [1268, 130] on button "Support" at bounding box center [1250, 128] width 56 height 81
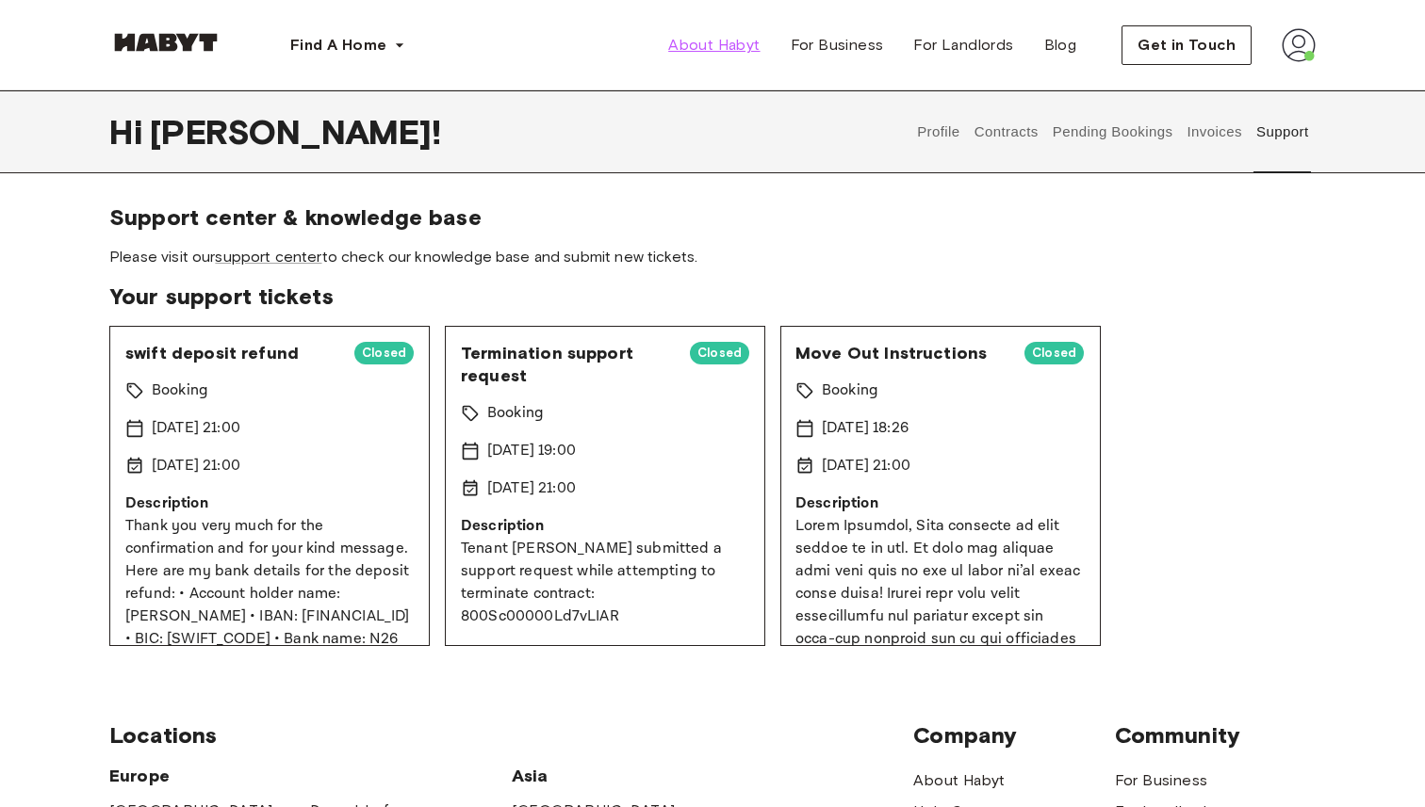
click at [725, 32] on link "About Habyt" at bounding box center [714, 45] width 122 height 38
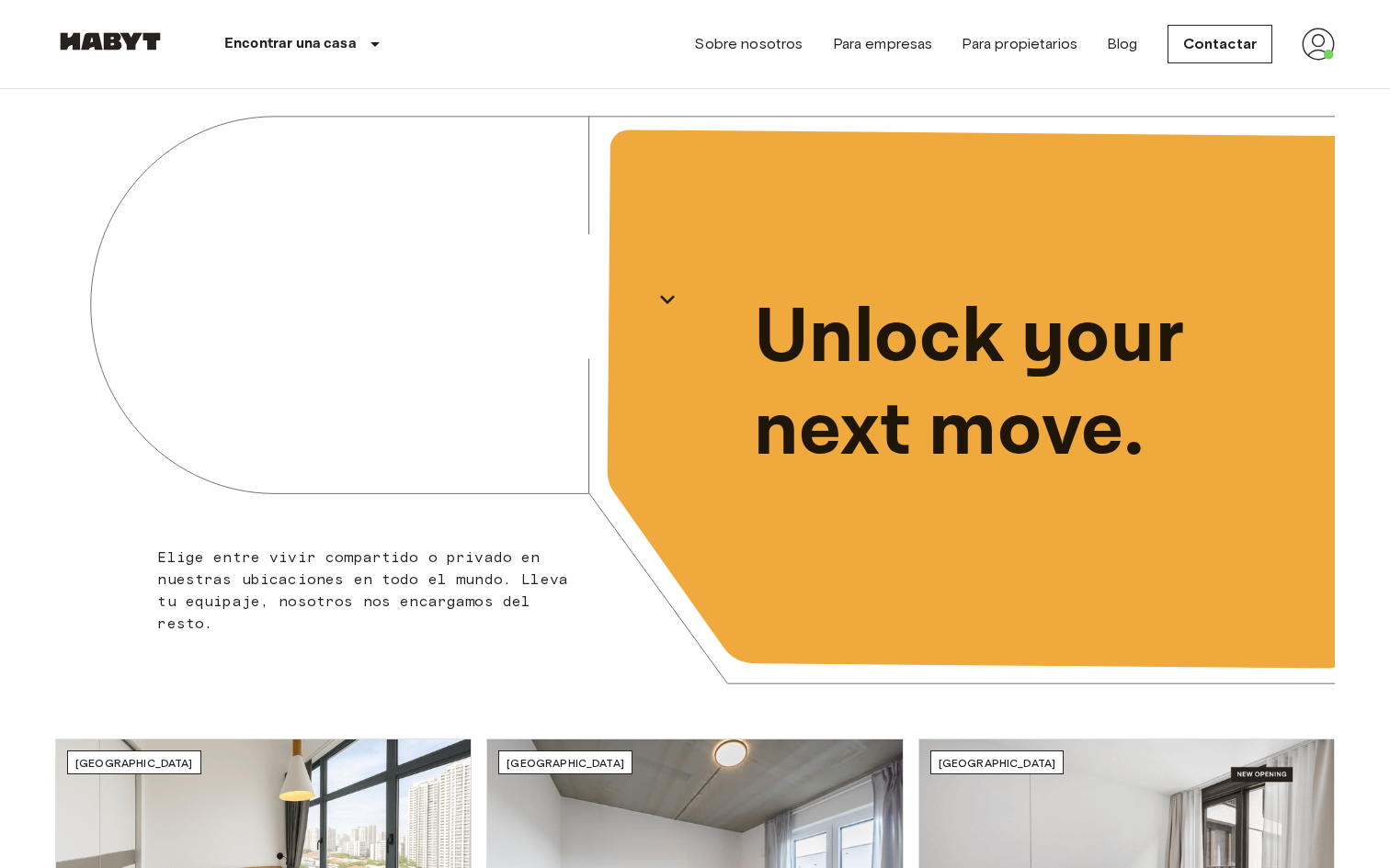
click at [1309, 42] on img at bounding box center [1318, 44] width 33 height 33
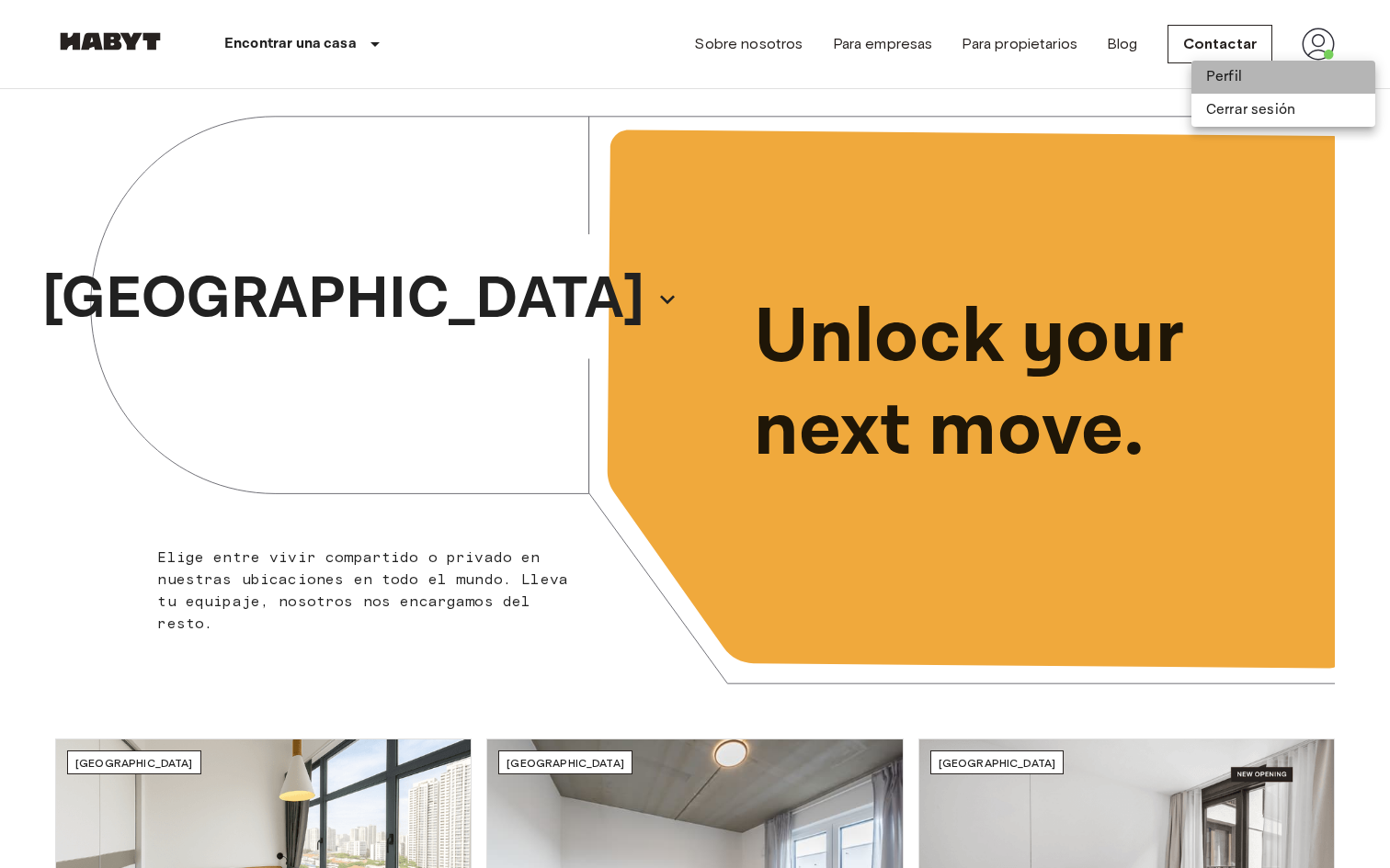
click at [1277, 76] on li "Perfil" at bounding box center [1283, 77] width 183 height 33
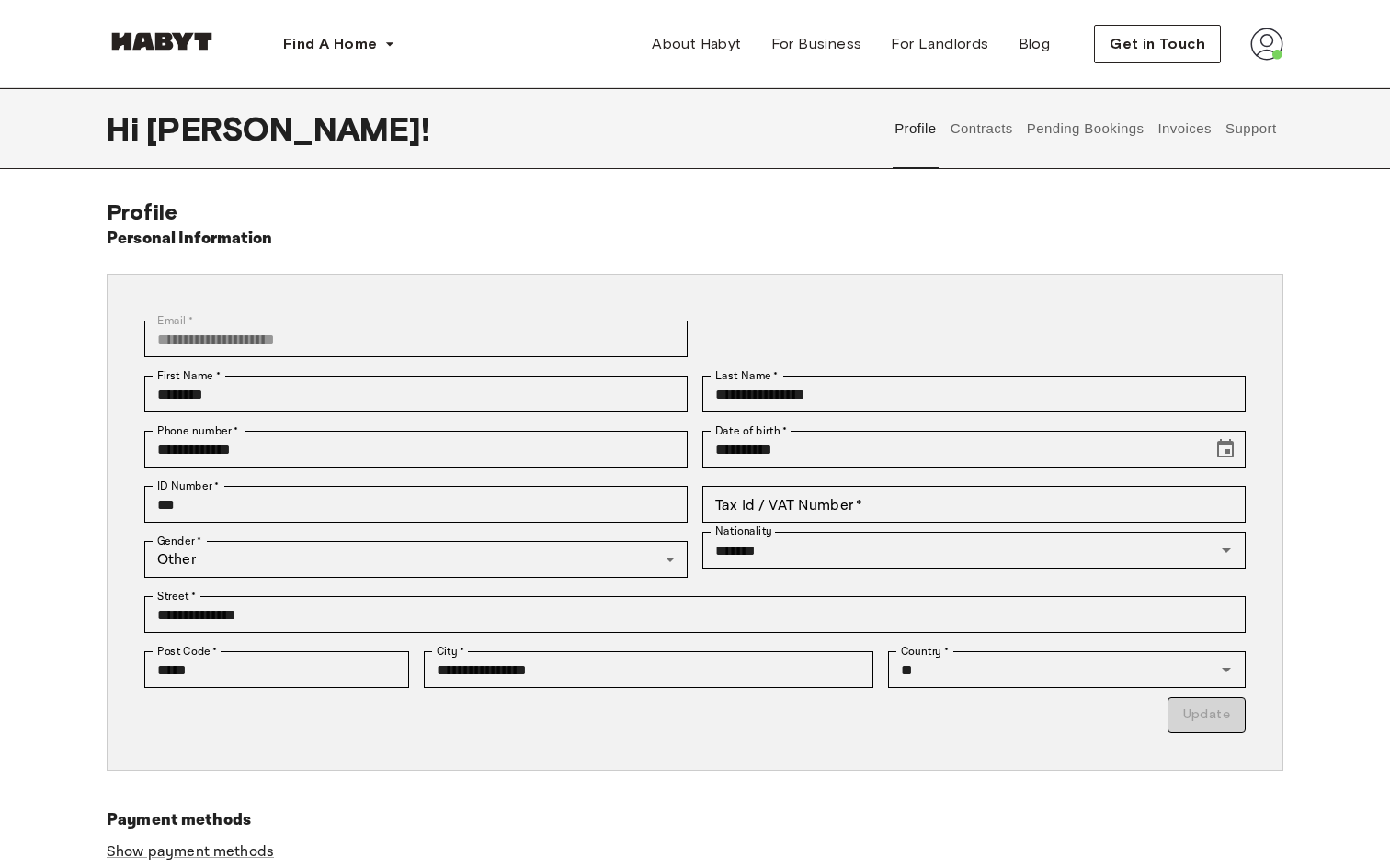
click at [1005, 124] on button "Contracts" at bounding box center [980, 128] width 67 height 81
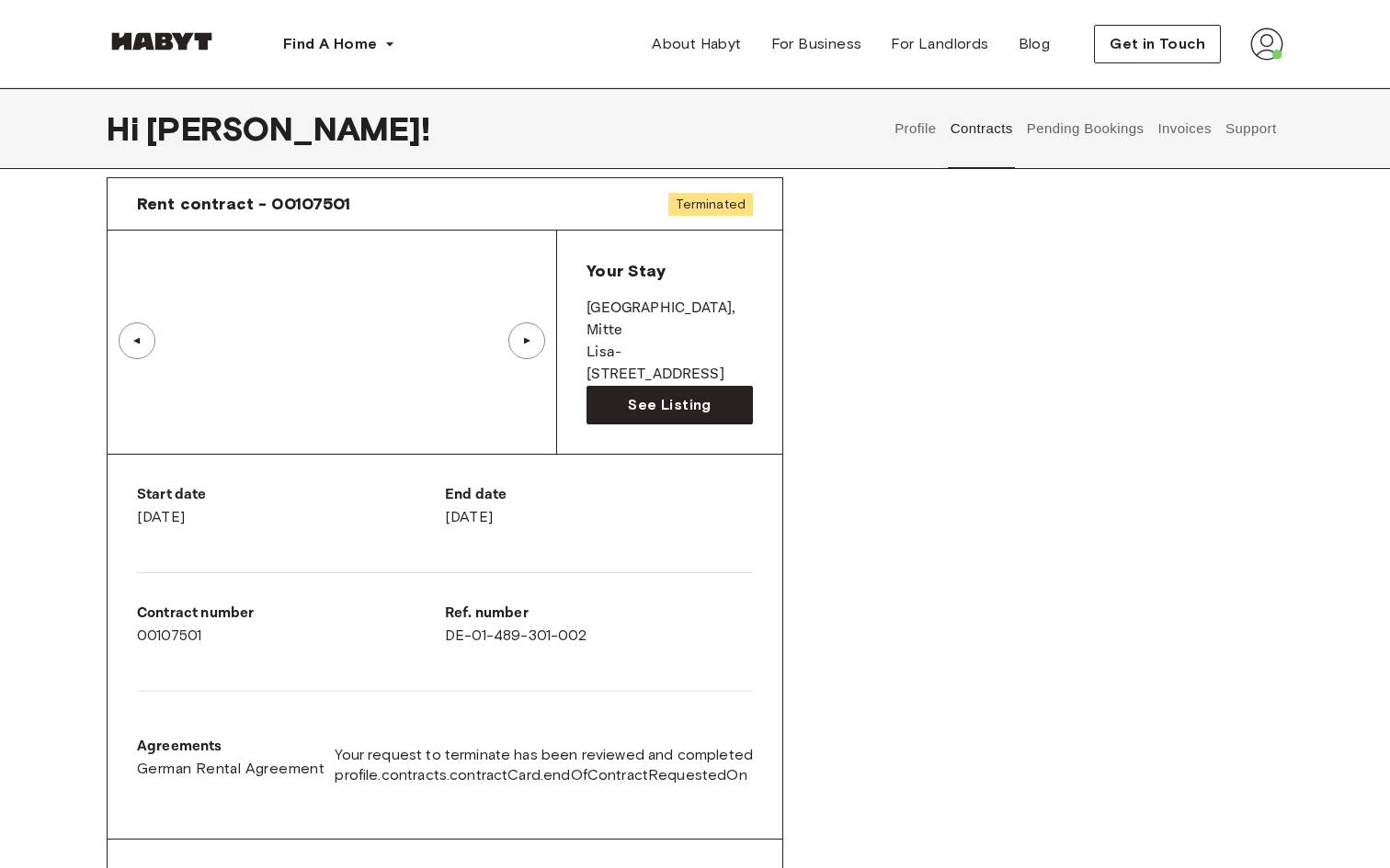
scroll to position [79, 0]
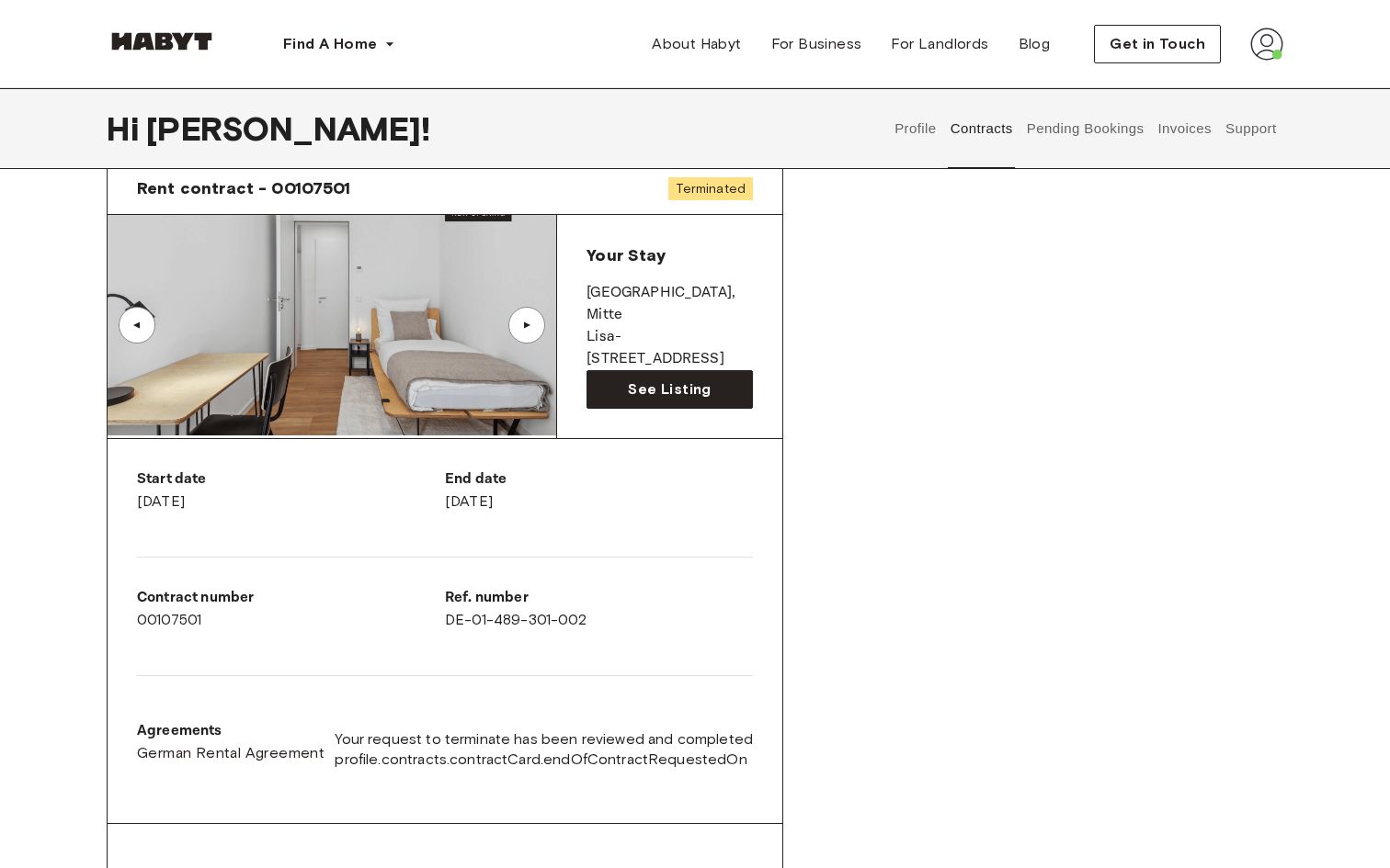
click at [505, 501] on div "End date September 15th, 2025" at bounding box center [599, 491] width 308 height 44
click at [694, 386] on span "See Listing" at bounding box center [669, 389] width 83 height 22
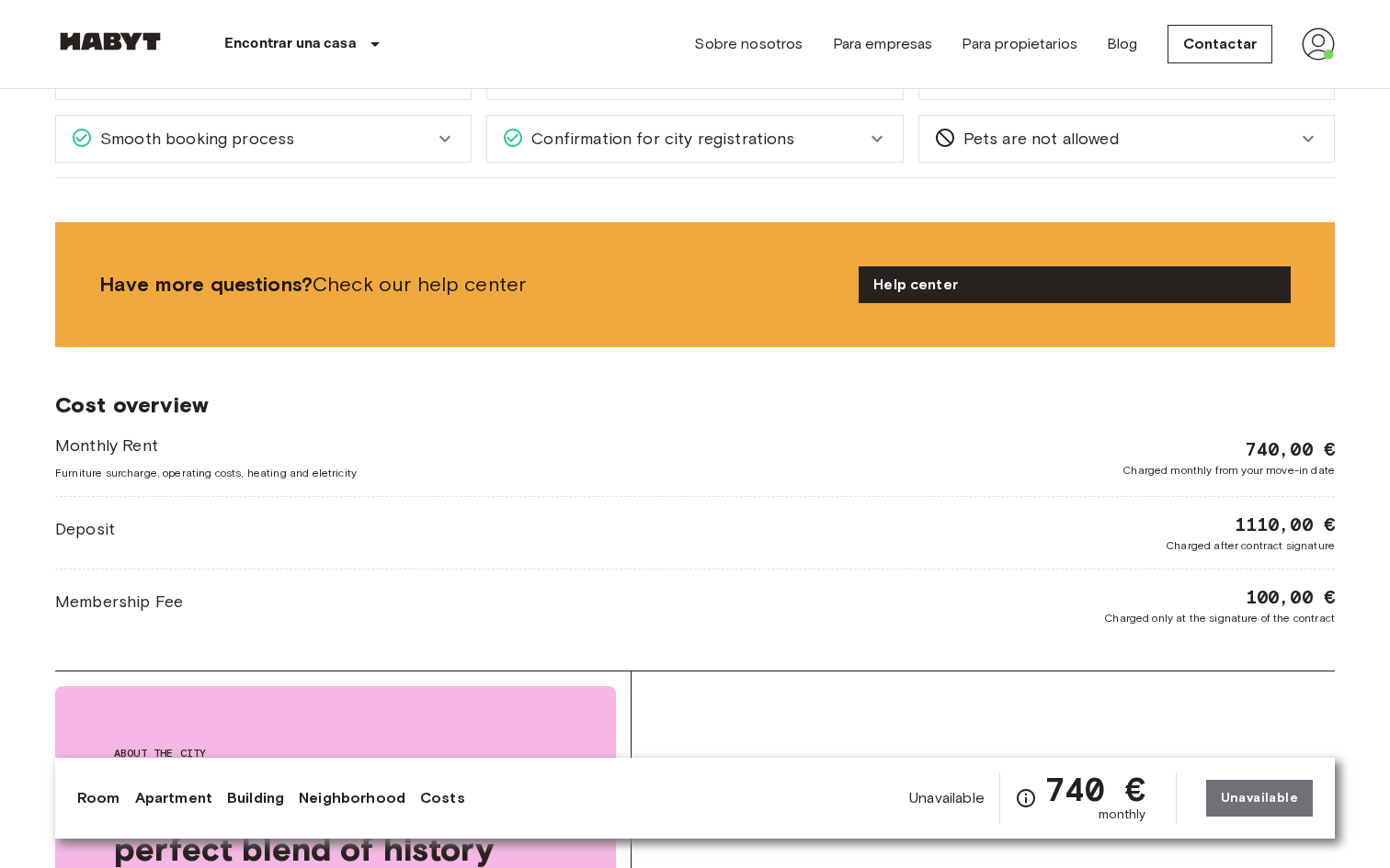
scroll to position [2519, 0]
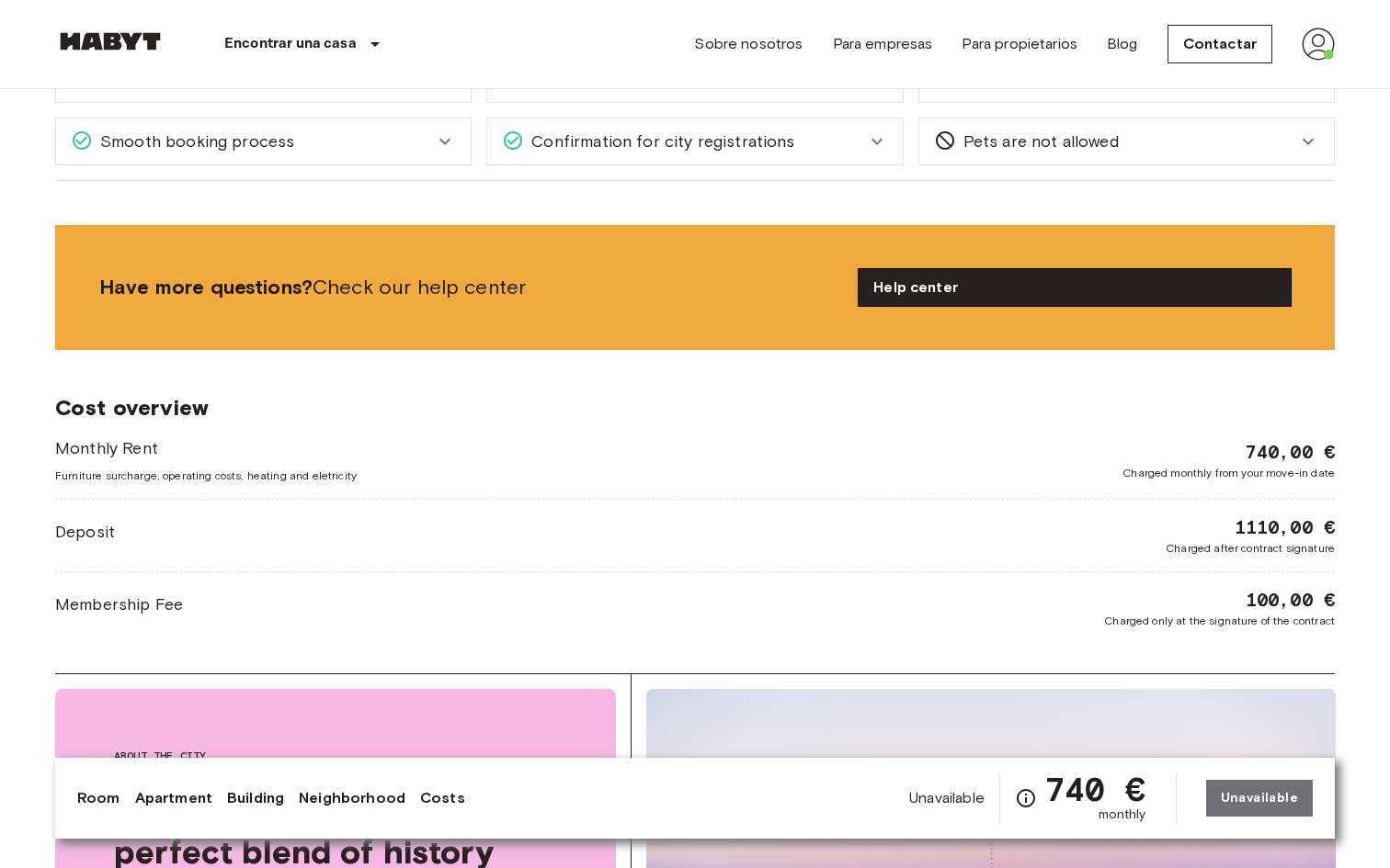
click at [947, 291] on link "Help center" at bounding box center [1074, 288] width 432 height 37
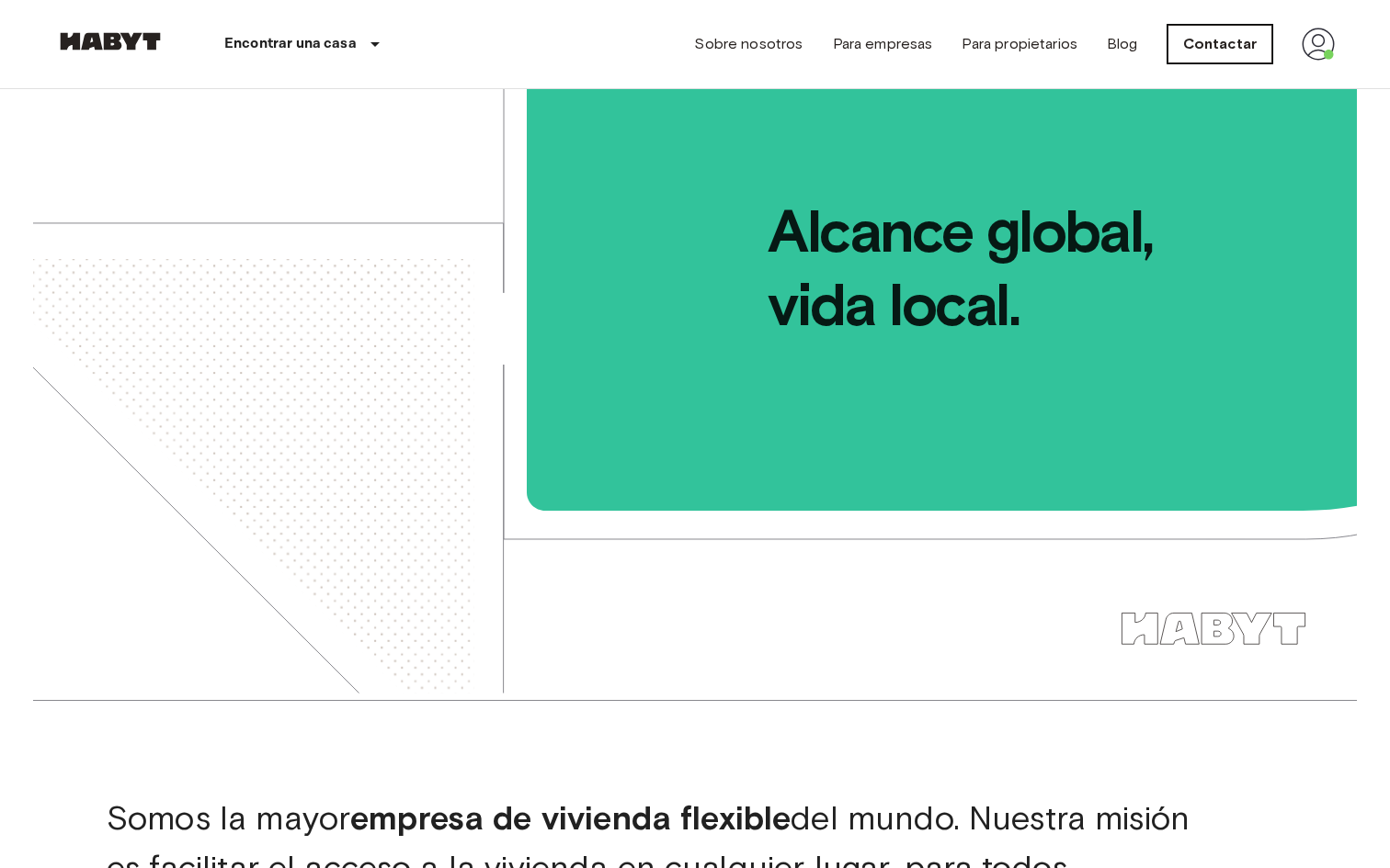
click at [1233, 53] on link "Contactar" at bounding box center [1219, 44] width 104 height 39
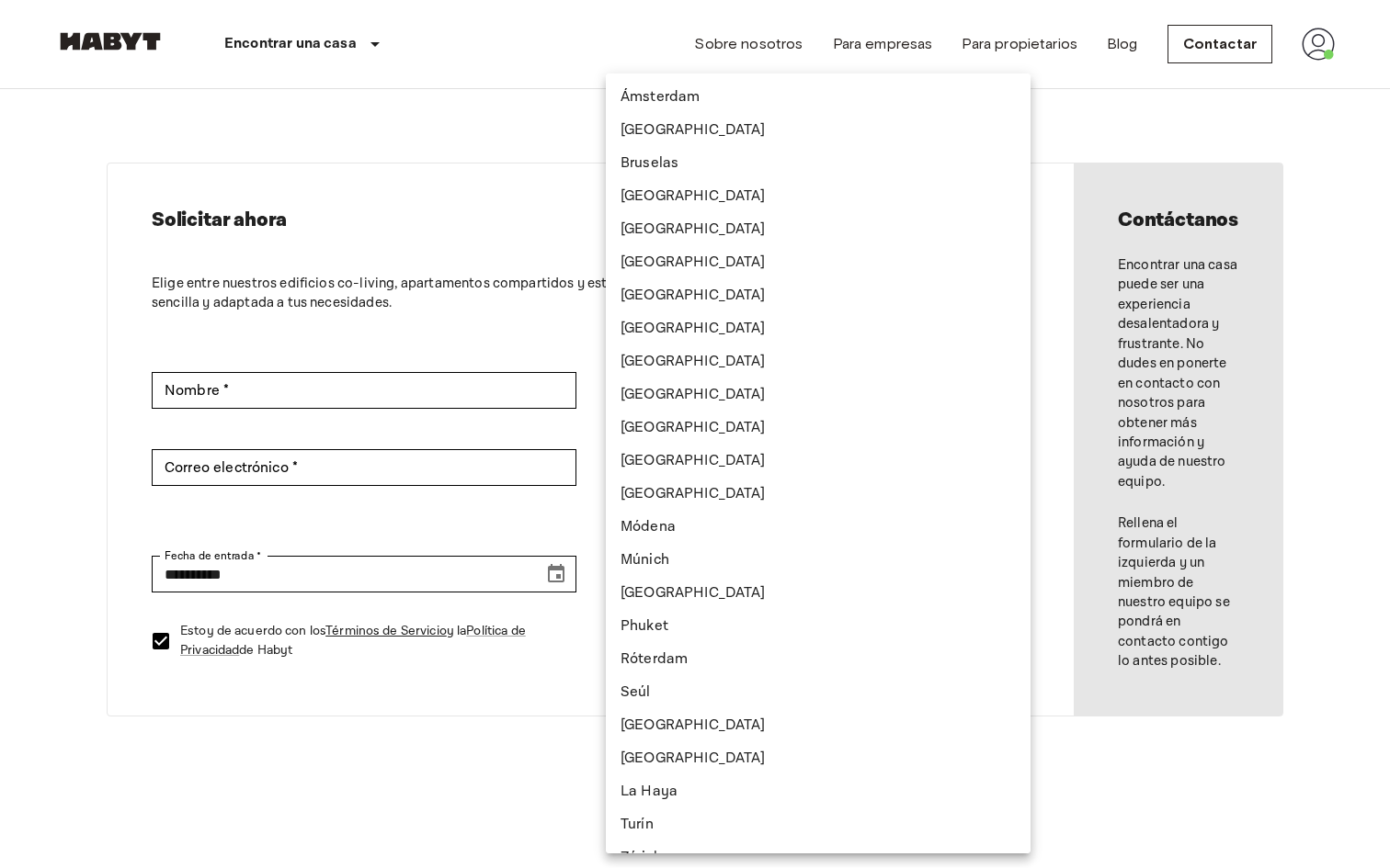
click at [767, 569] on body "**********" at bounding box center [695, 809] width 1390 height 1620
click at [518, 561] on div at bounding box center [695, 434] width 1390 height 868
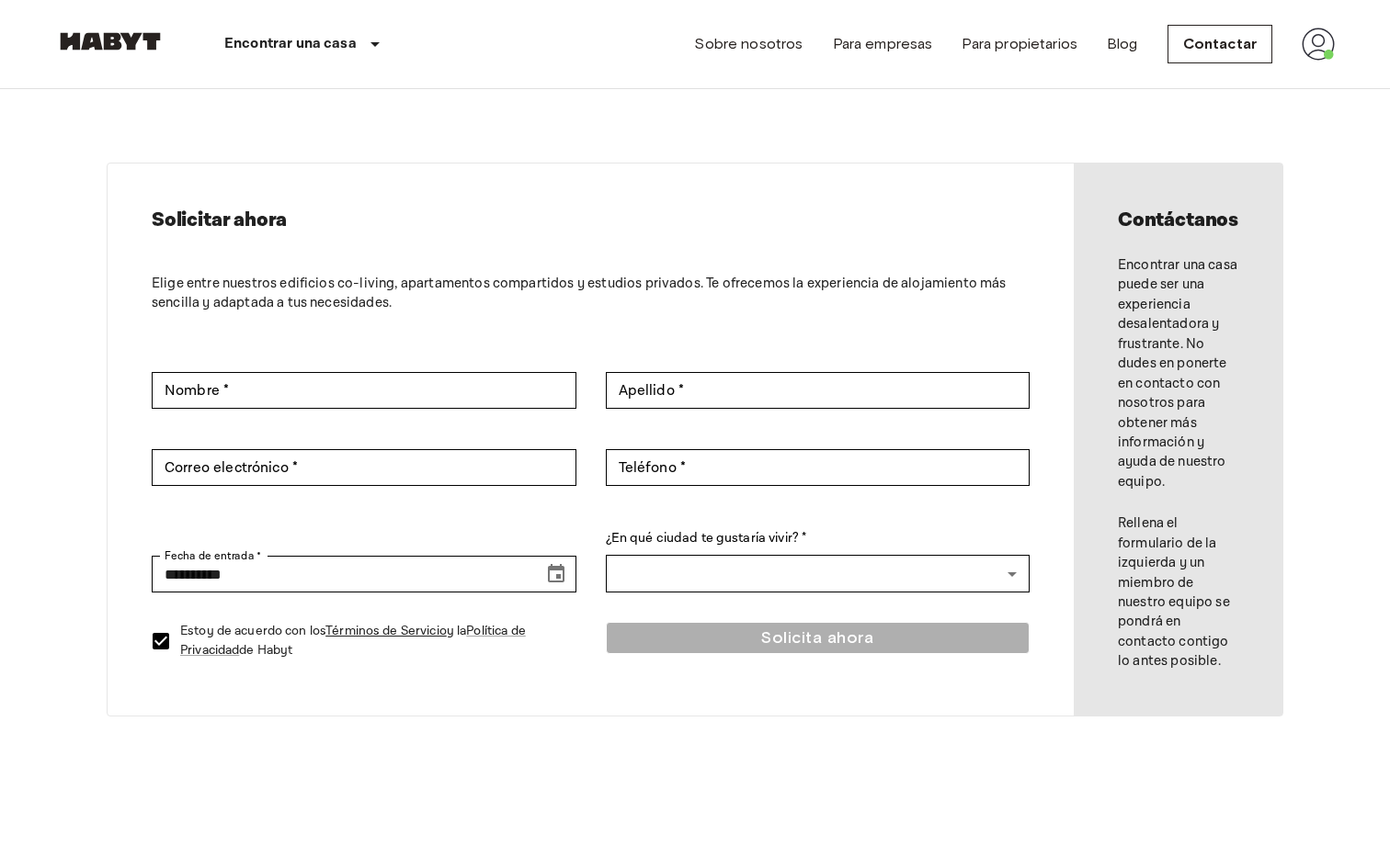
click at [1323, 50] on img at bounding box center [1318, 44] width 33 height 33
click at [1294, 68] on li "Perfil" at bounding box center [1283, 77] width 183 height 33
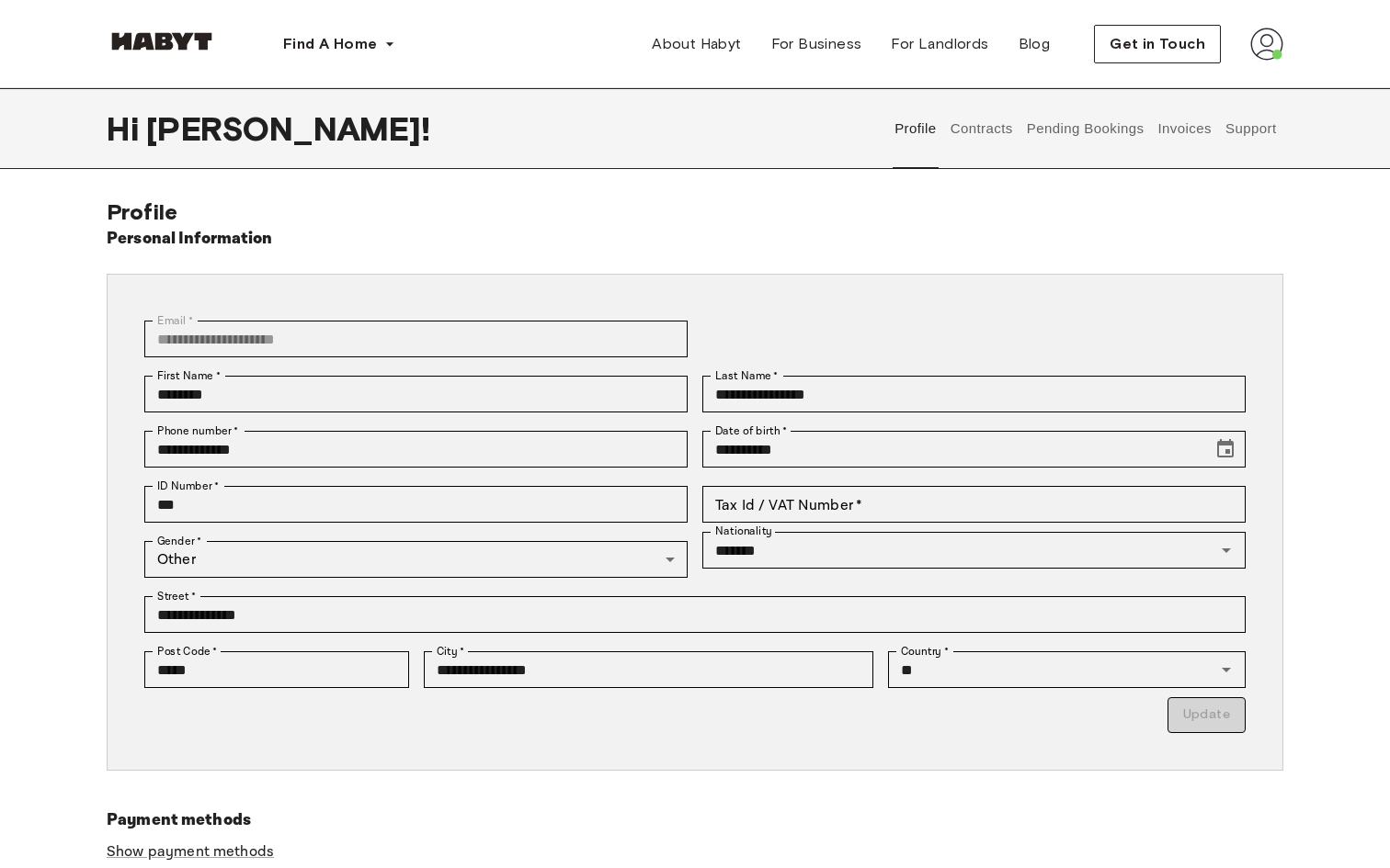
click at [1080, 261] on div "**********" at bounding box center [695, 578] width 1176 height 759
click at [1254, 131] on button "Support" at bounding box center [1250, 128] width 56 height 81
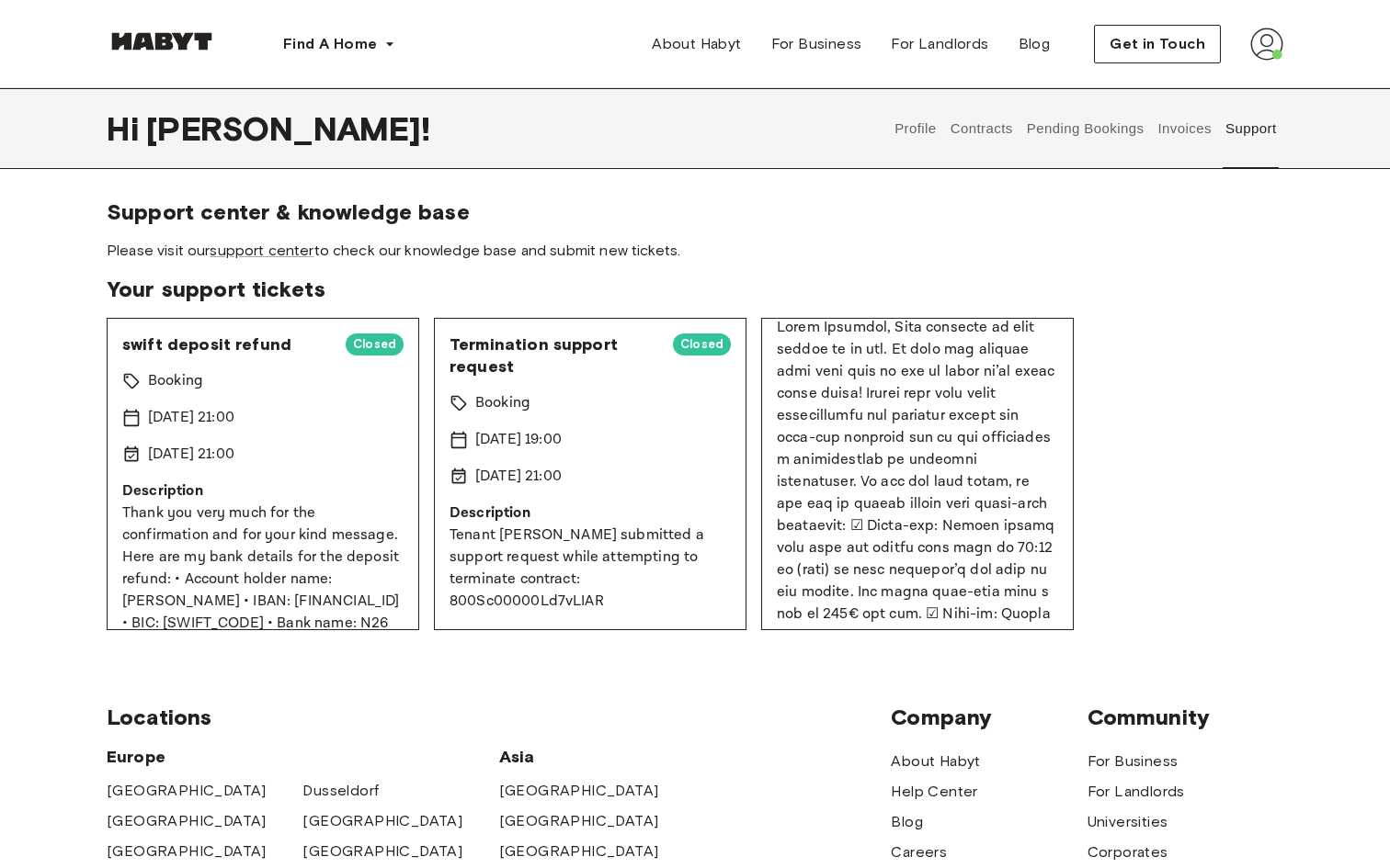
scroll to position [199, 0]
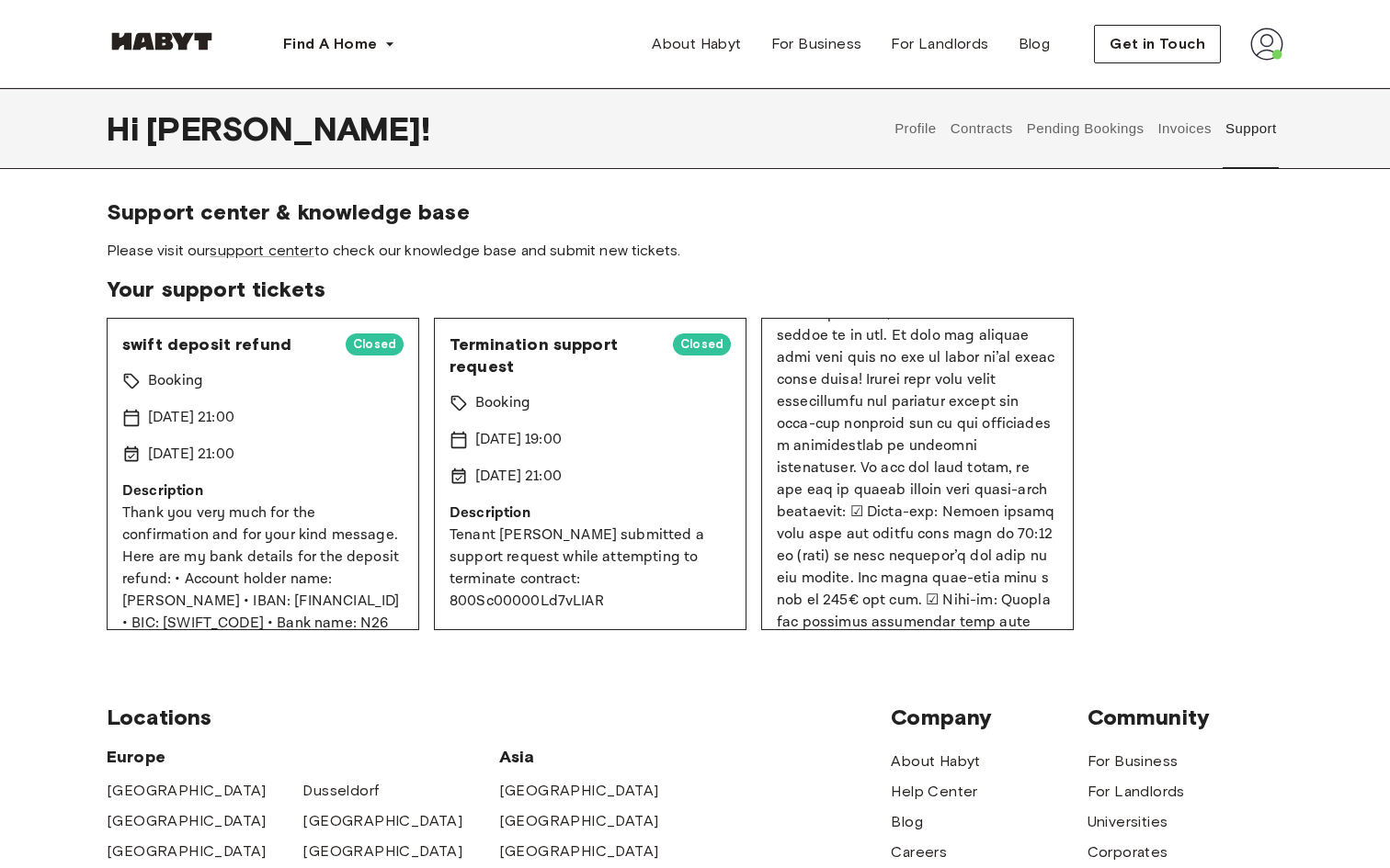
click at [233, 239] on section "Support center & knowledge base Please visit our support center to check our kn…" at bounding box center [695, 230] width 1176 height 62
click at [241, 251] on link "support center" at bounding box center [261, 251] width 103 height 18
